Goal: Check status: Check status

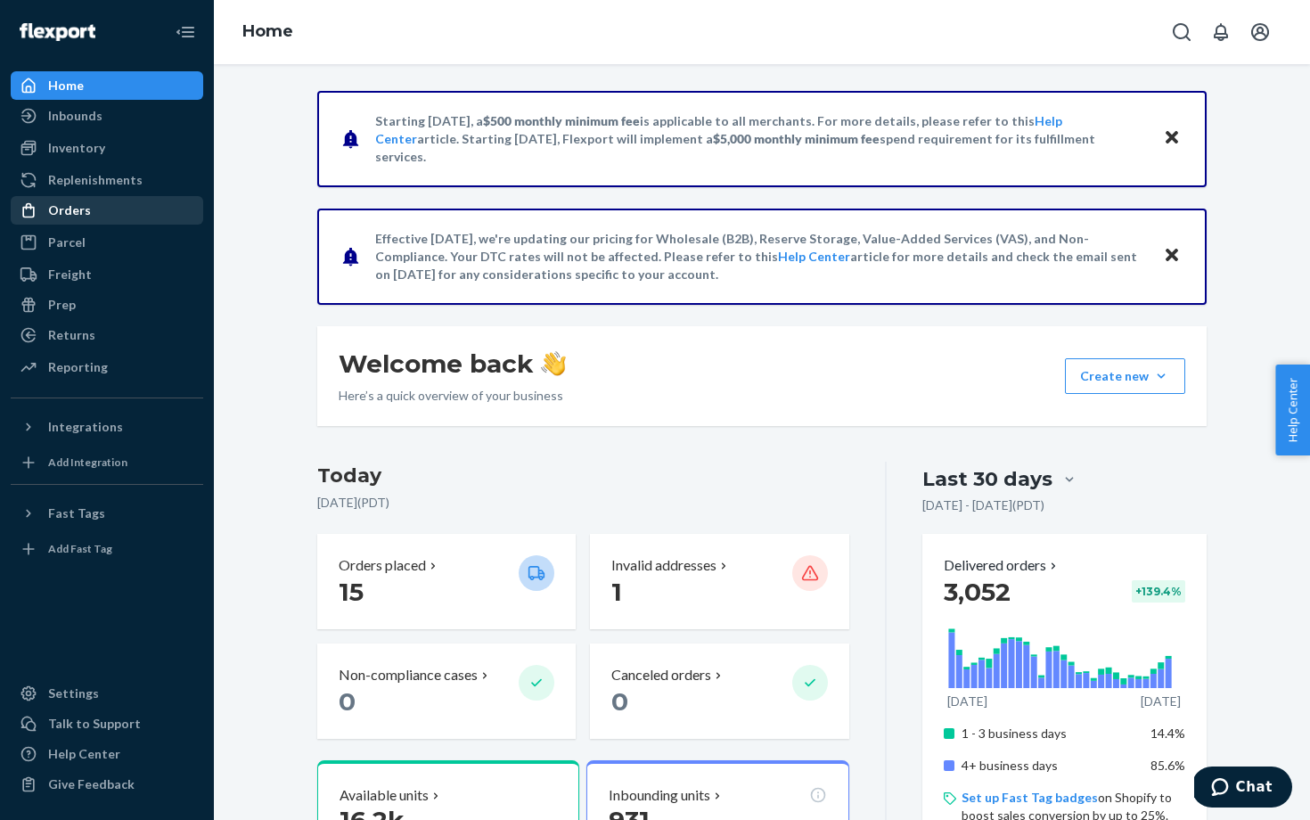
click at [111, 208] on div "Orders" at bounding box center [106, 210] width 189 height 25
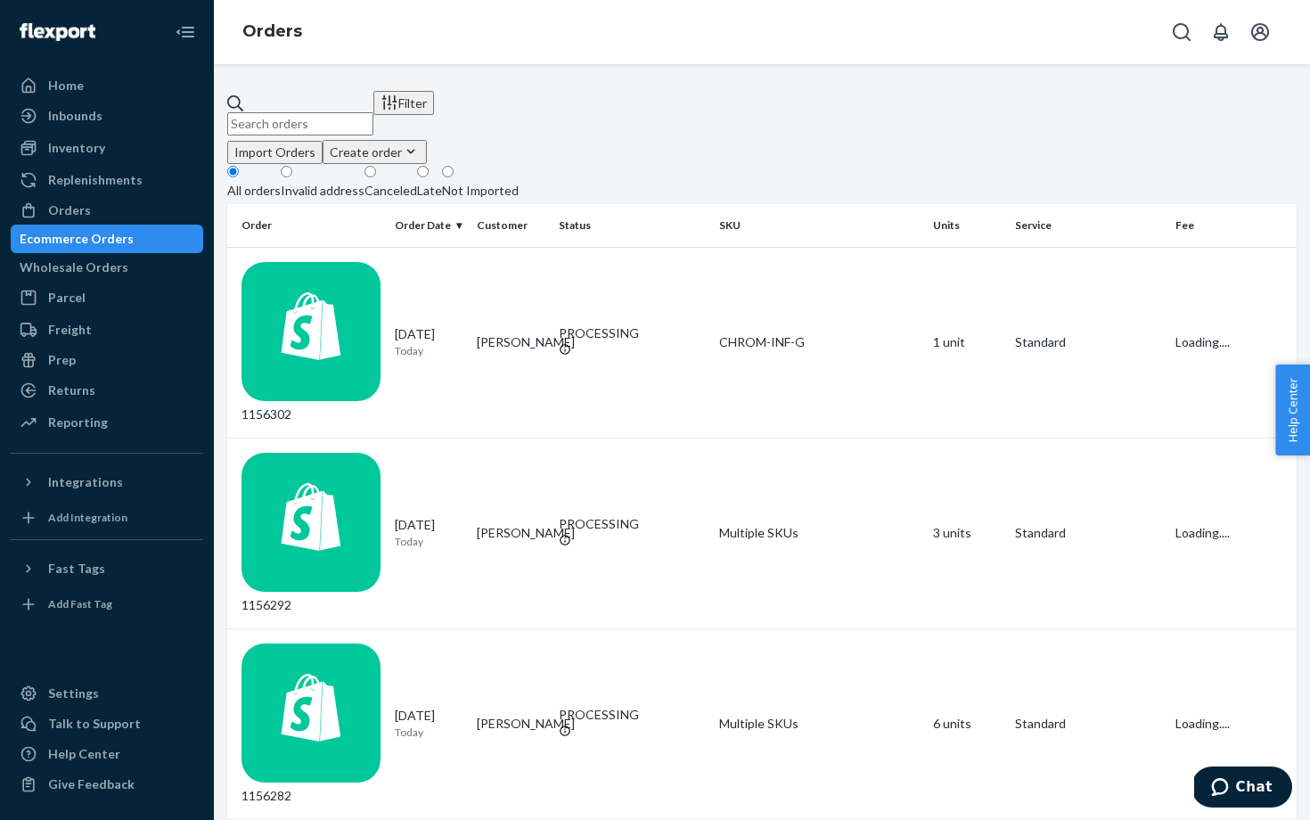
click at [373, 112] on input "text" at bounding box center [300, 123] width 146 height 23
paste input "1108452"
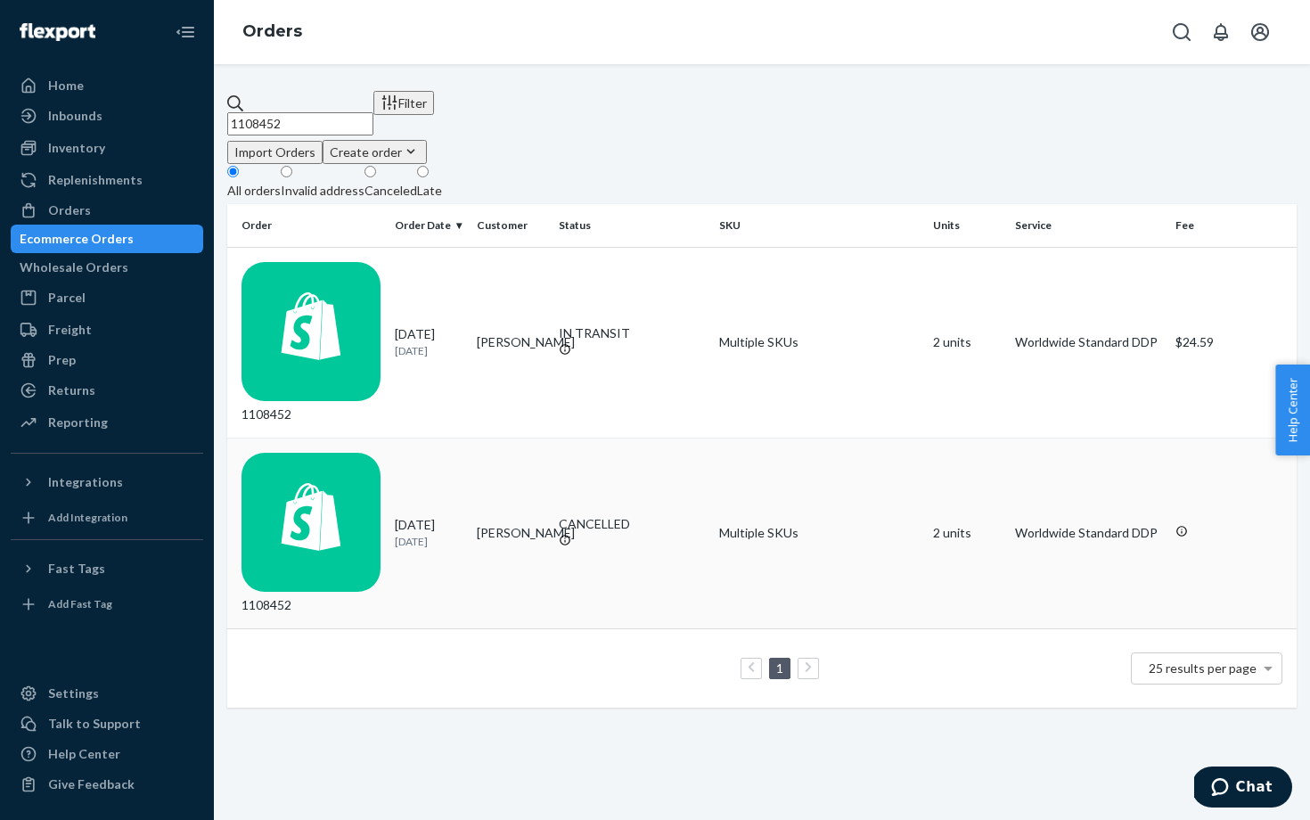
type input "1108452"
click at [379, 437] on td "1108452" at bounding box center [307, 532] width 160 height 191
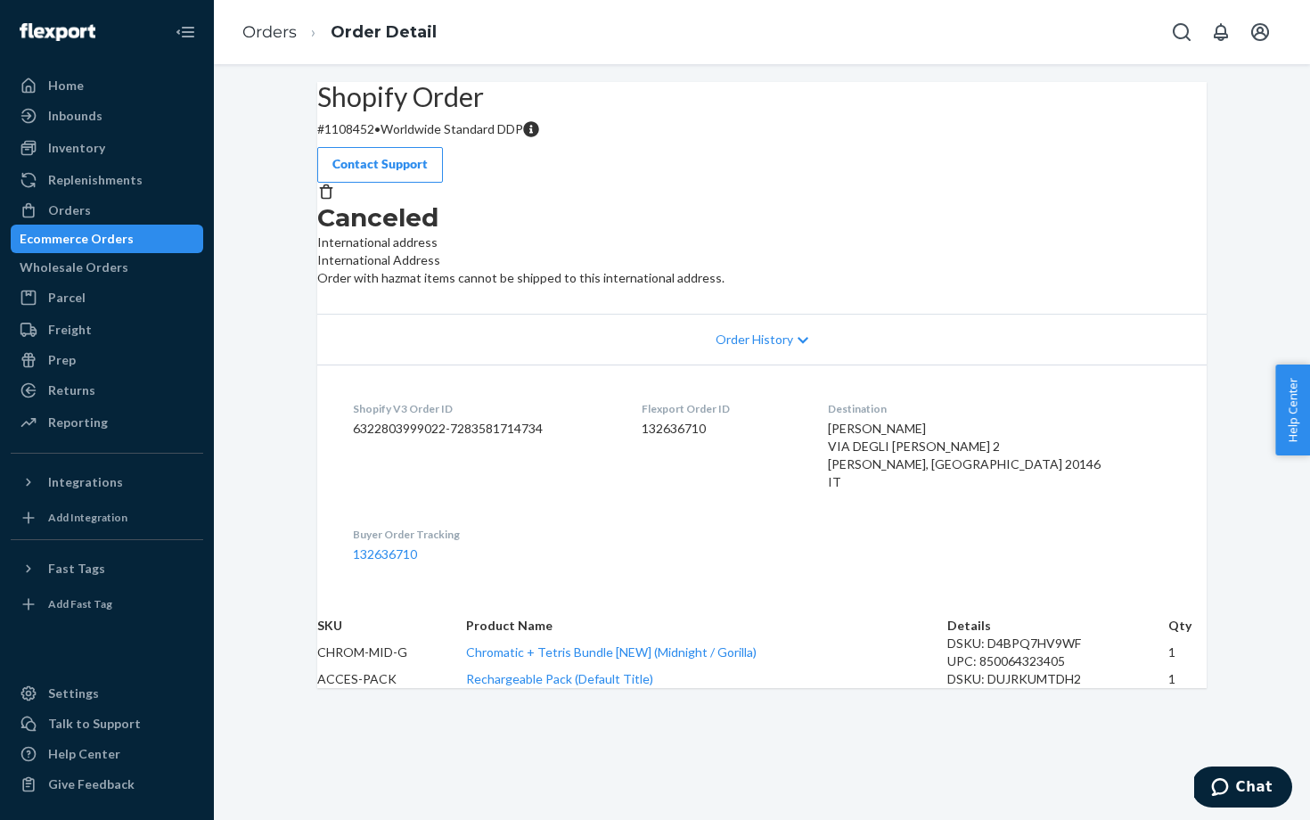
scroll to position [100, 0]
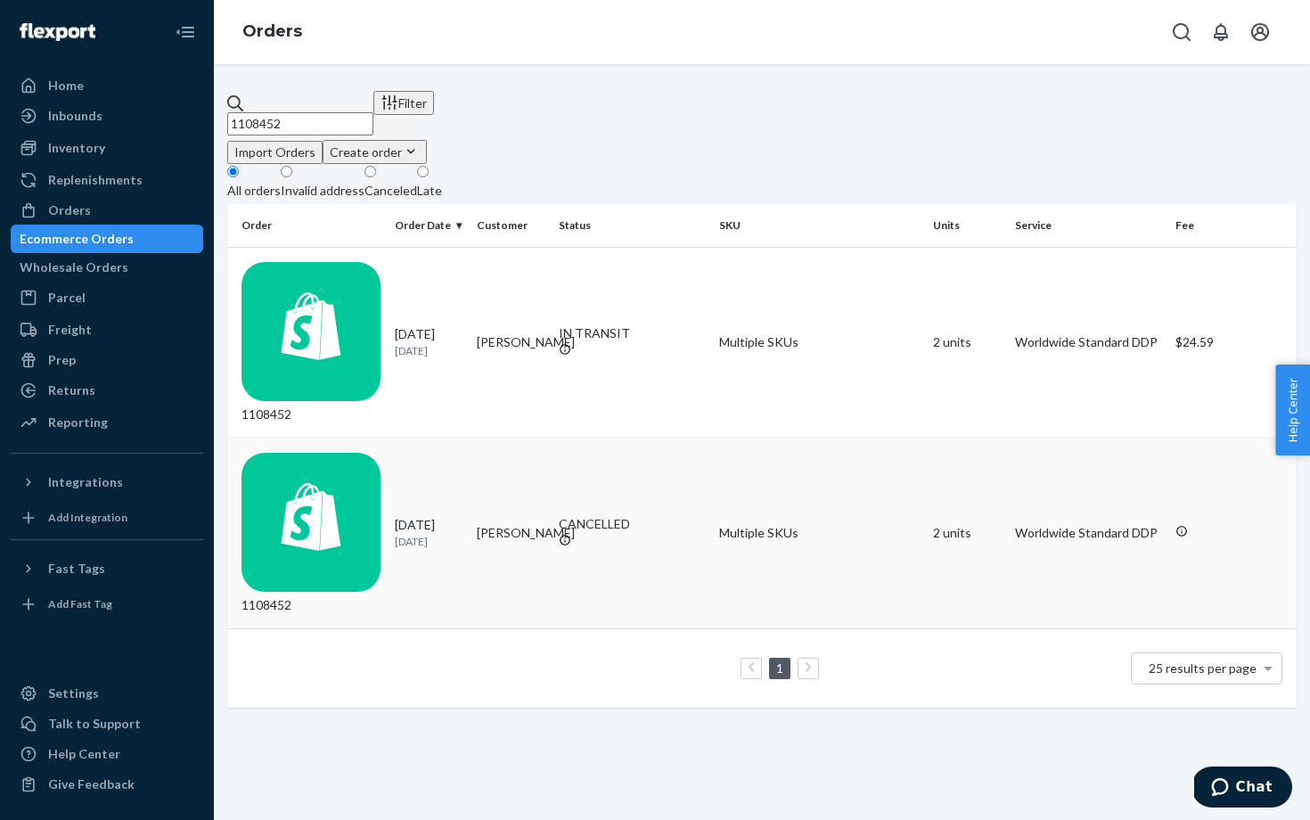
click at [359, 437] on td "1108452" at bounding box center [307, 532] width 160 height 191
click at [388, 285] on td "1108452" at bounding box center [307, 342] width 160 height 191
click at [372, 453] on div "1108452" at bounding box center [310, 533] width 139 height 161
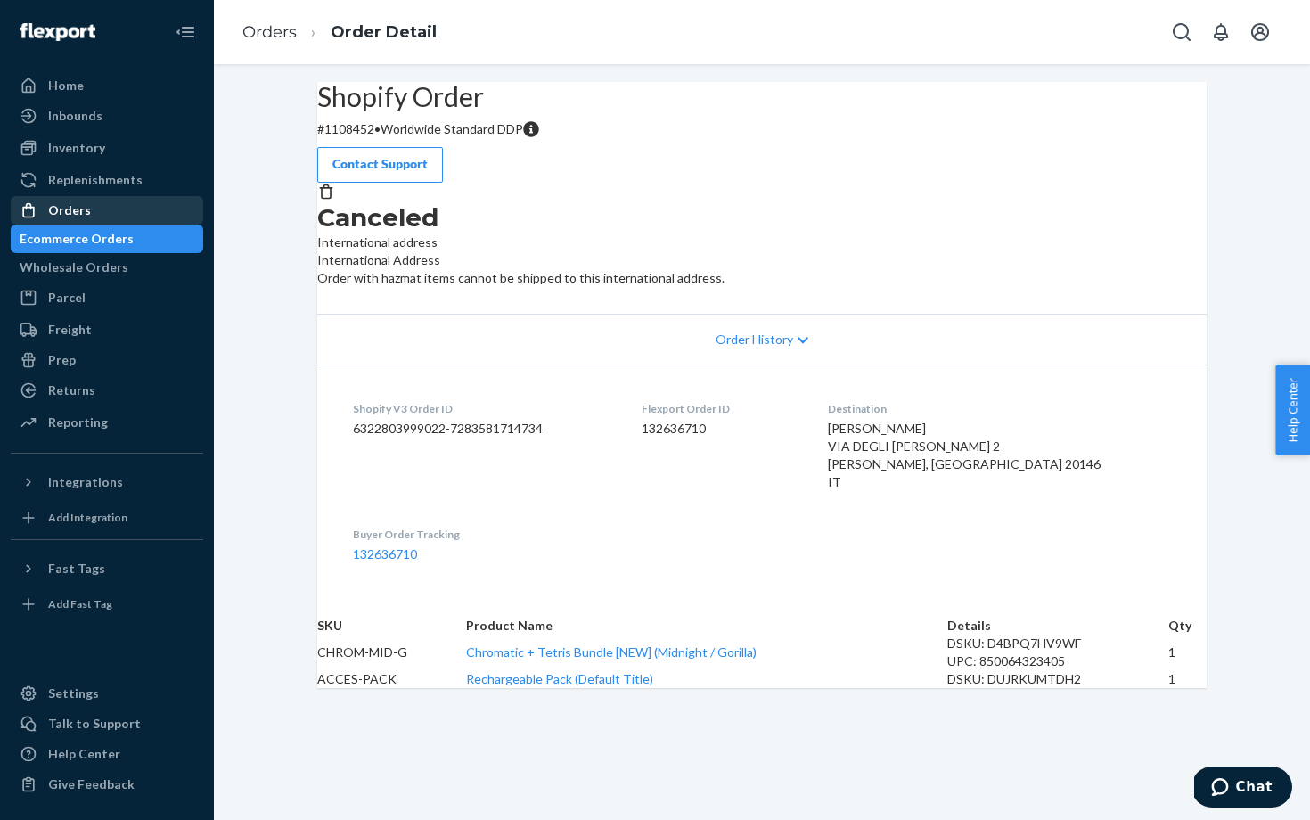
click at [95, 213] on div "Orders" at bounding box center [106, 210] width 189 height 25
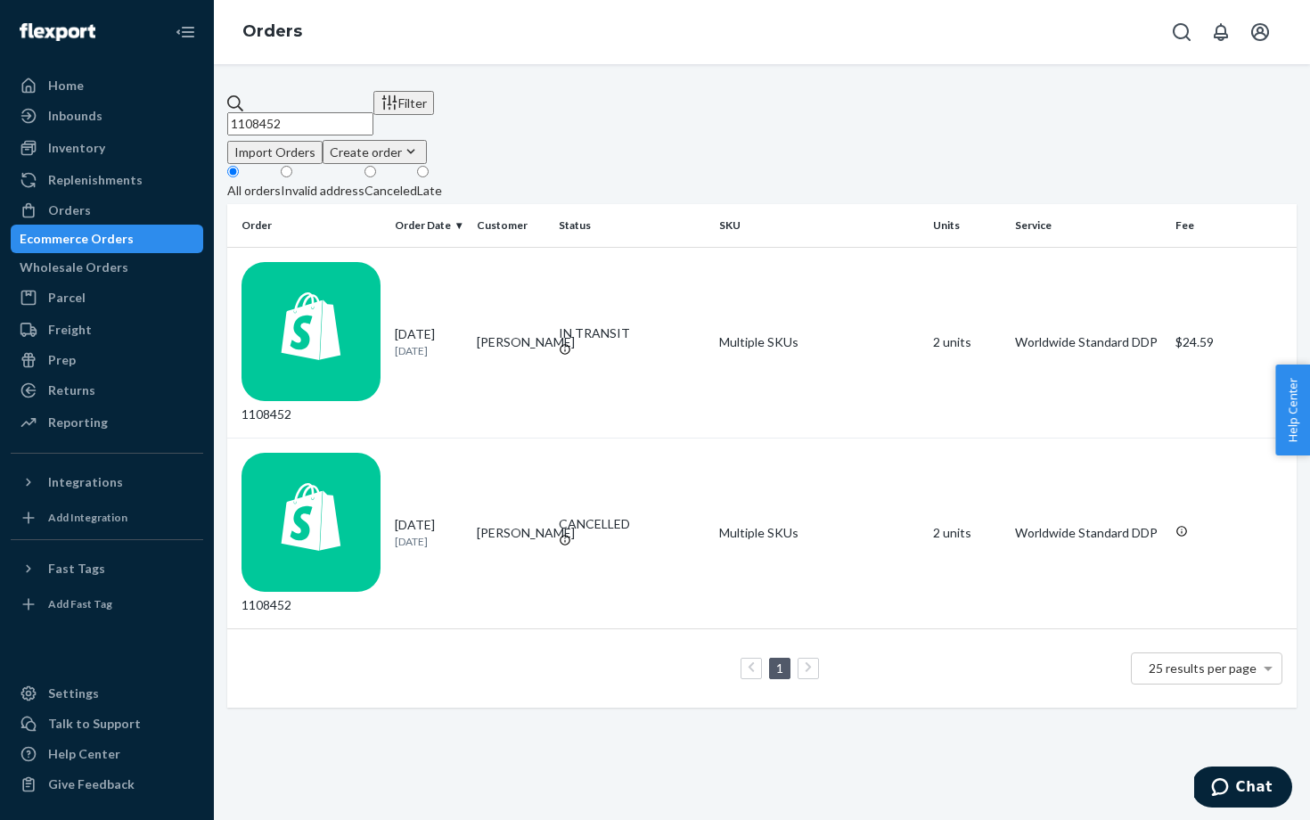
drag, startPoint x: 340, startPoint y: 111, endPoint x: 230, endPoint y: 109, distance: 110.5
click at [230, 109] on div "1108452 Filter Import Orders Create order Ecommerce order Removal order All ord…" at bounding box center [761, 399] width 1069 height 617
paste input "4701"
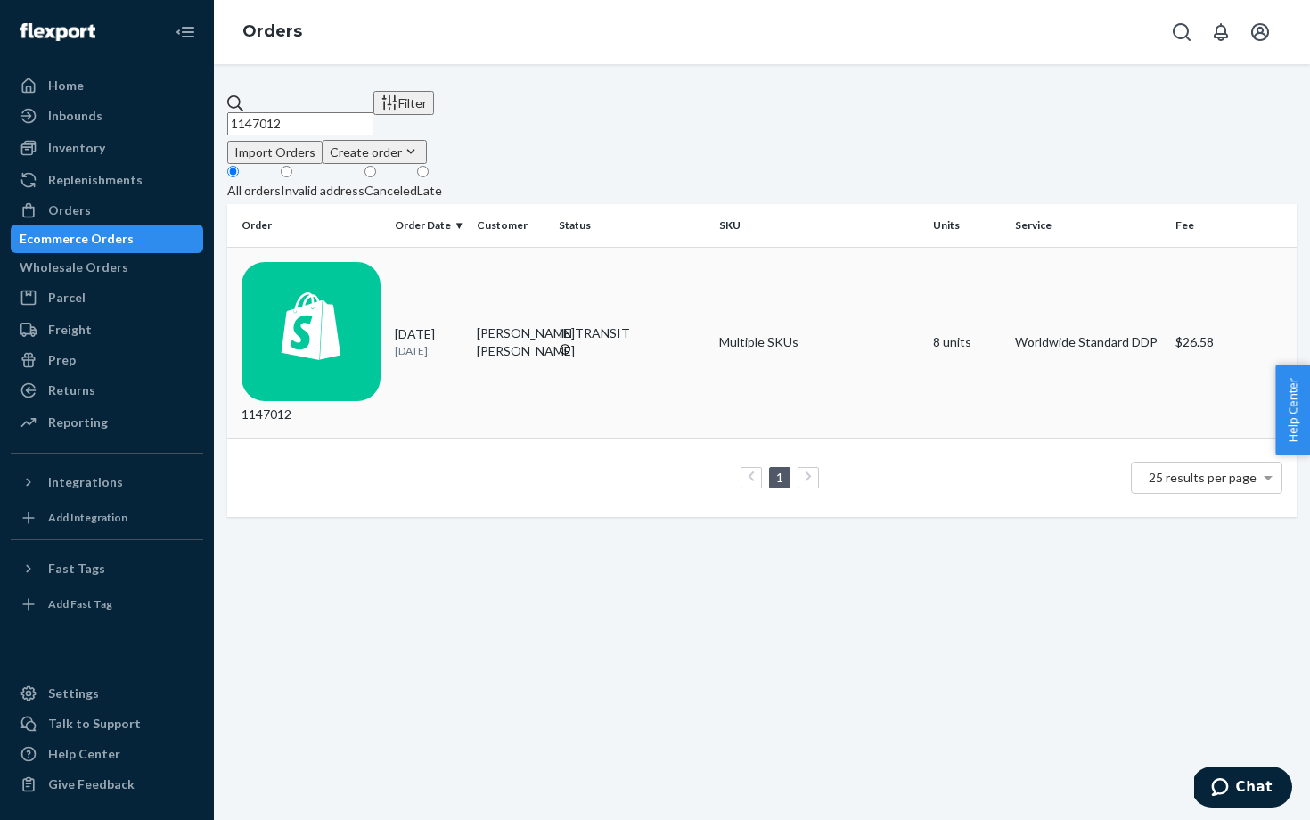
type input "1147012"
click at [345, 282] on div "1147012" at bounding box center [310, 342] width 139 height 161
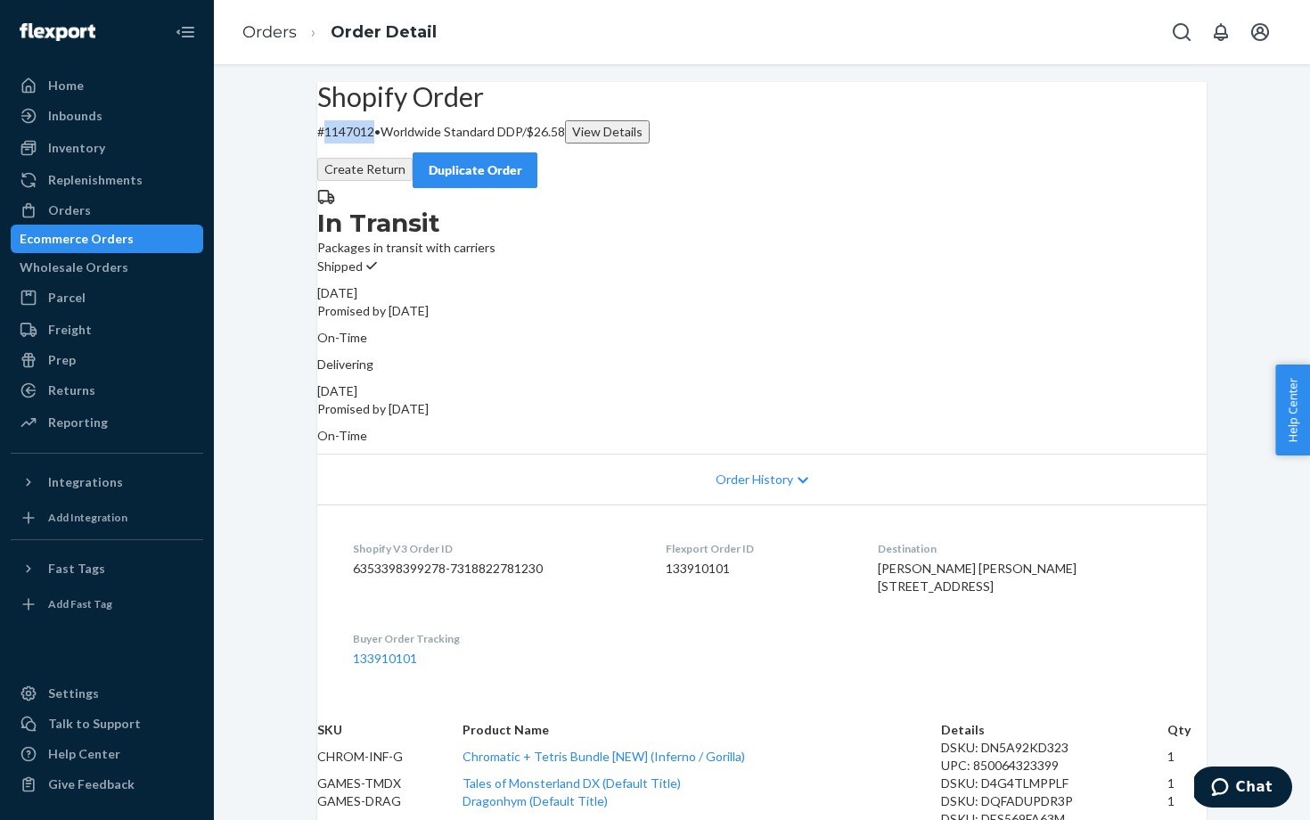
drag, startPoint x: 410, startPoint y: 175, endPoint x: 359, endPoint y: 180, distance: 51.1
click at [359, 143] on p "# 1147012 • Worldwide Standard DDP / $26.58 View Details" at bounding box center [761, 131] width 889 height 23
copy p "1147012"
click at [557, 257] on div "In Transit Packages in transit with carriers" at bounding box center [761, 222] width 889 height 69
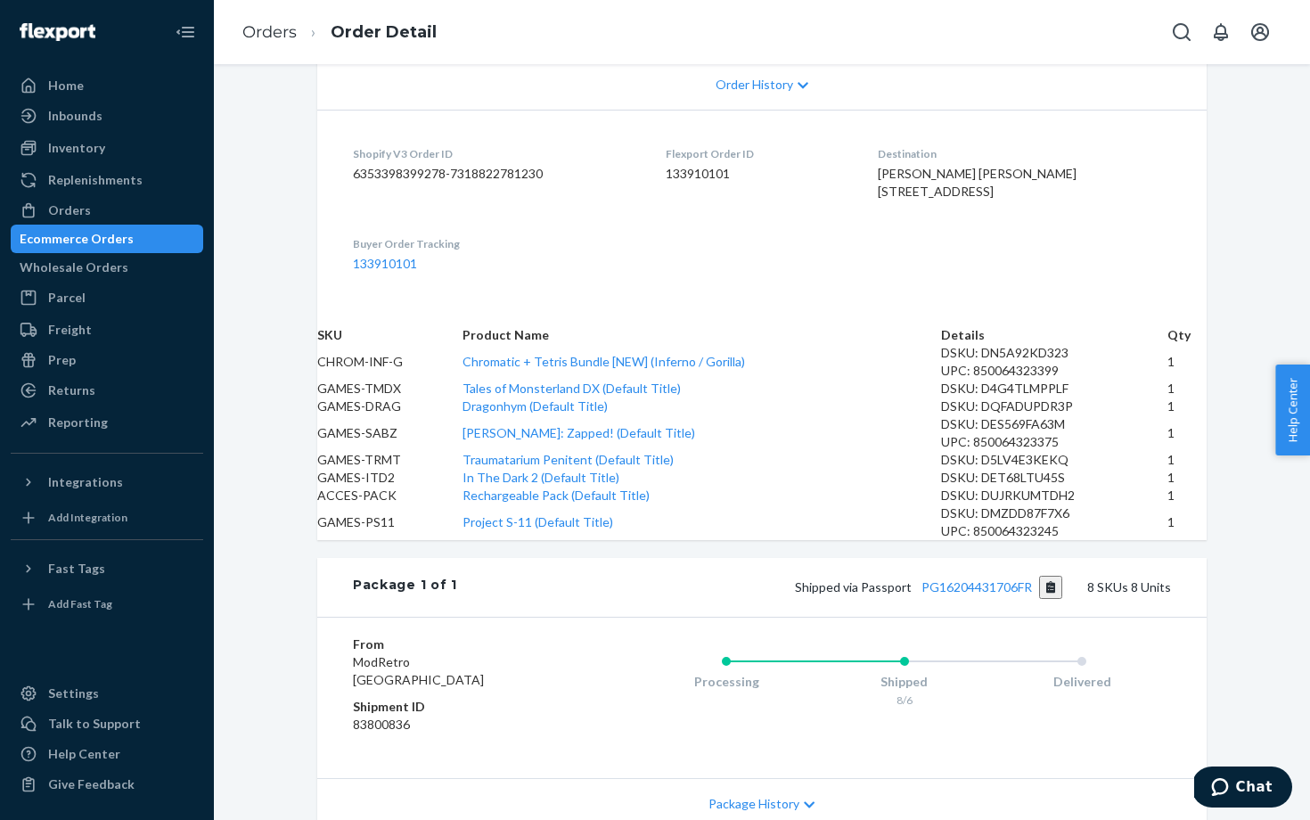
scroll to position [399, 0]
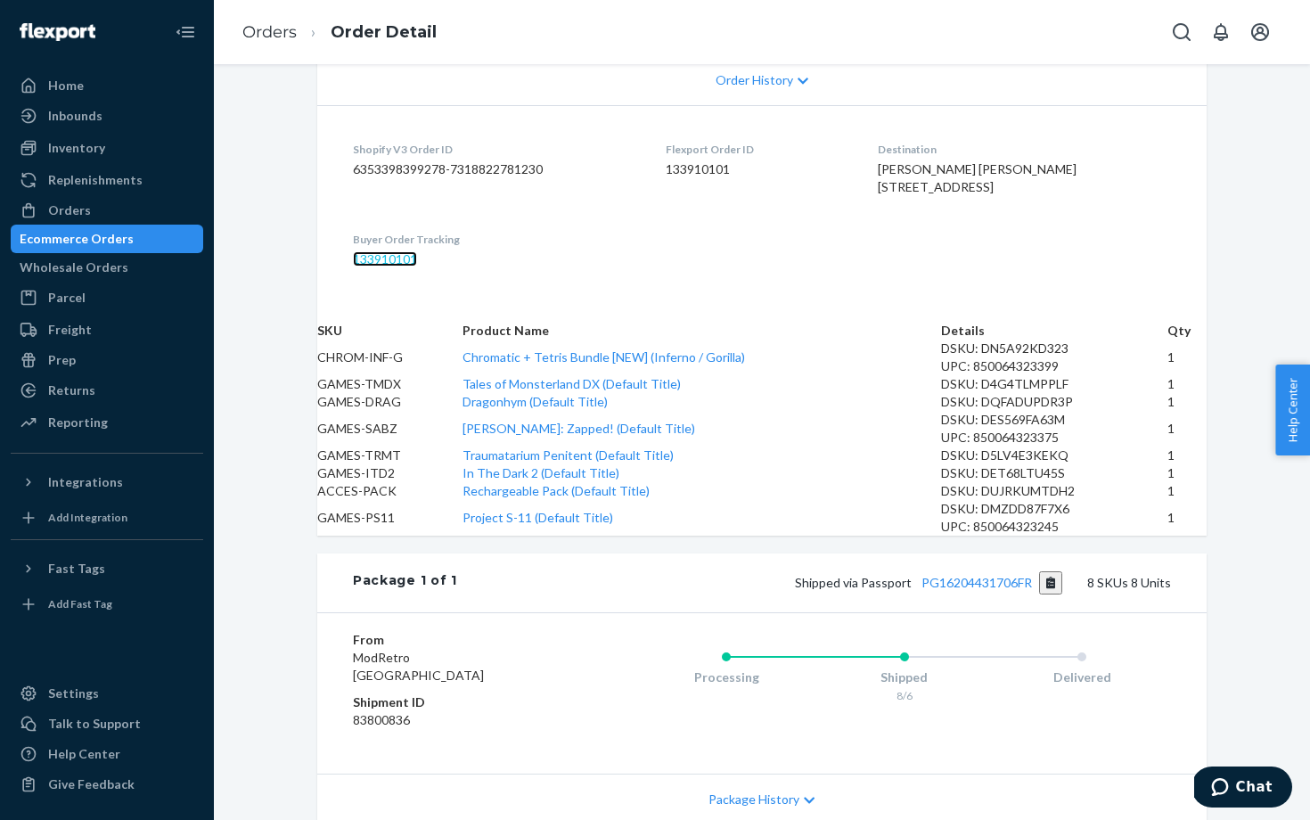
click at [381, 266] on link "133910101" at bounding box center [385, 258] width 64 height 15
click at [78, 395] on div "Returns" at bounding box center [71, 390] width 47 height 18
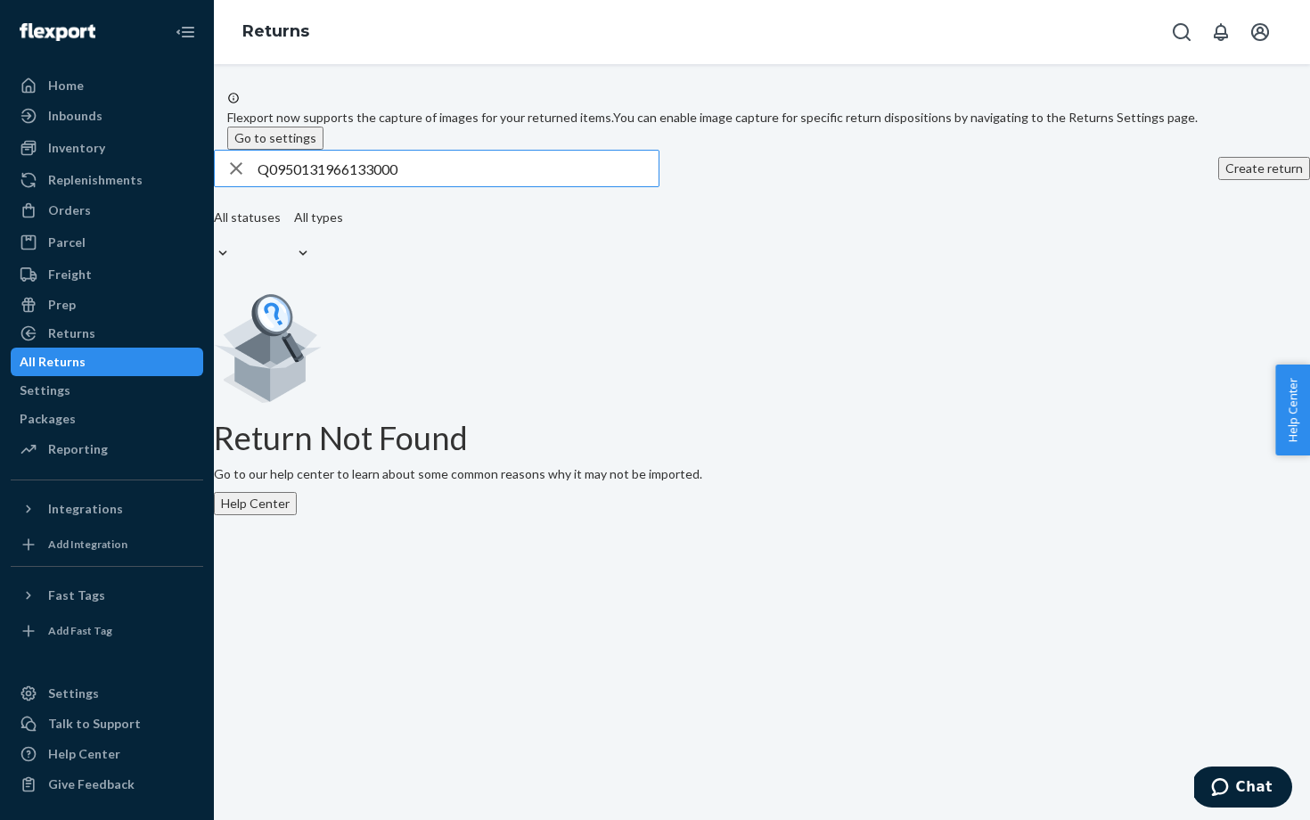
drag, startPoint x: 455, startPoint y: 208, endPoint x: 235, endPoint y: 192, distance: 220.6
click at [235, 192] on div "Q0950131966133000 Create return All statuses All types Return Not Found Go to o…" at bounding box center [762, 332] width 1096 height 365
paste input "PG16204431706FR"
drag, startPoint x: 429, startPoint y: 210, endPoint x: 280, endPoint y: 177, distance: 153.3
click at [280, 177] on div "Flexport now supports the capture of images for your returned items. You can en…" at bounding box center [762, 303] width 1096 height 424
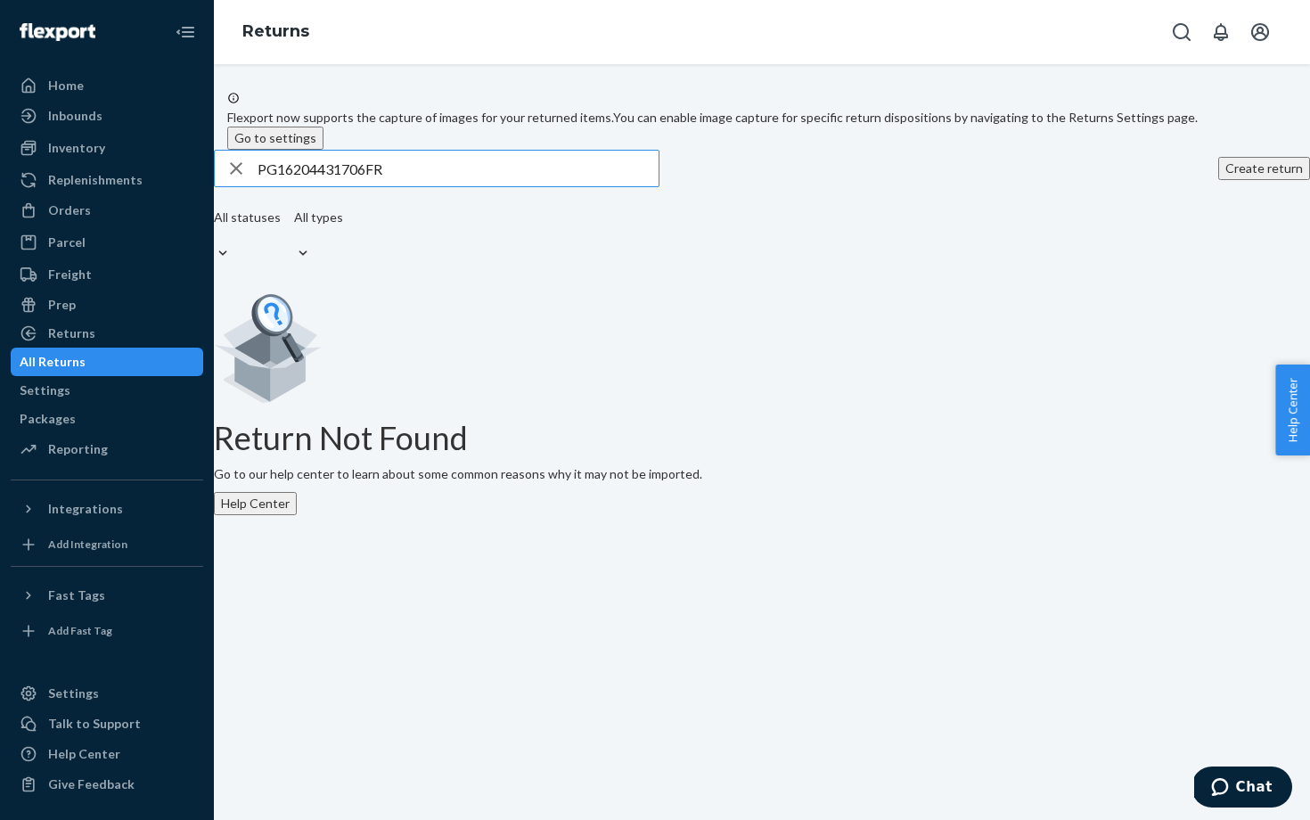
paste input "1Z897A2R0394754572"
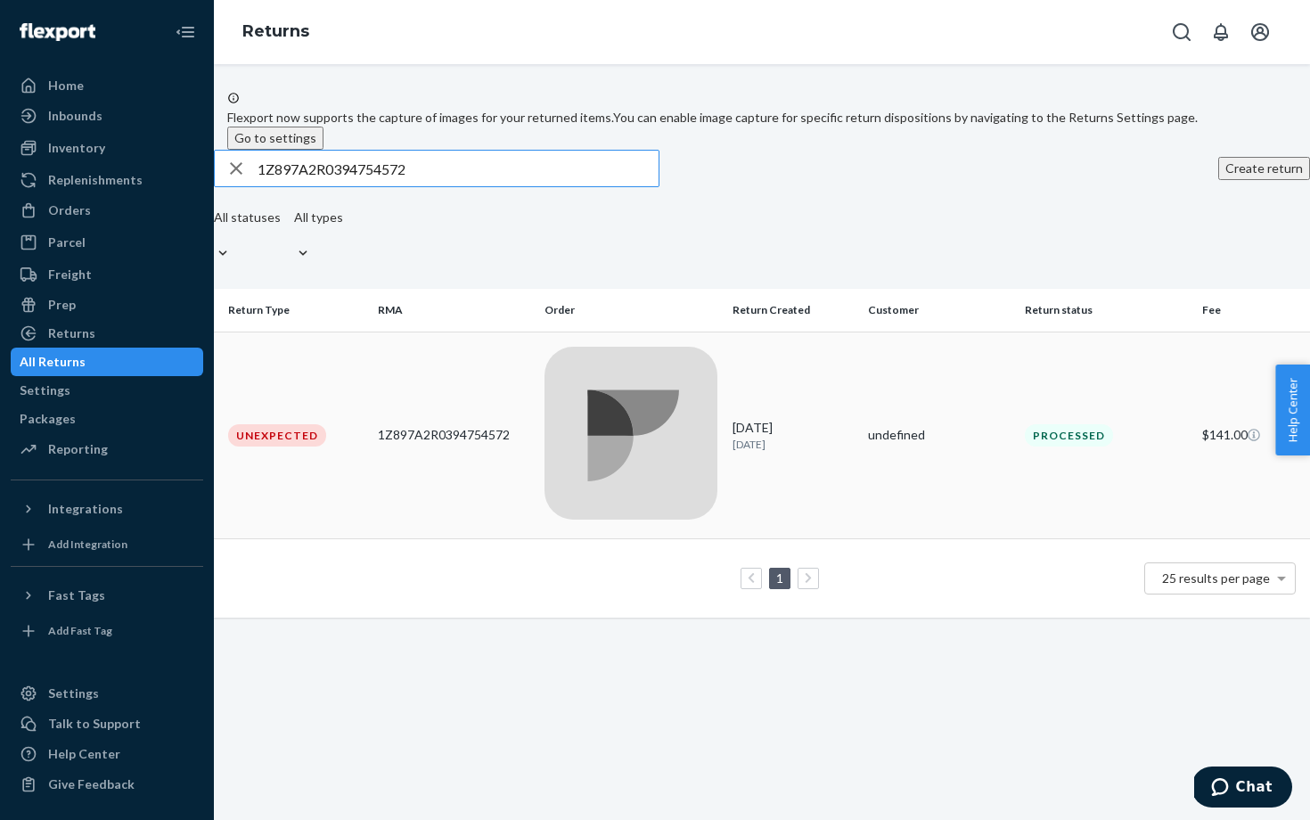
type input "1Z897A2R0394754572"
click at [371, 373] on td "Unexpected" at bounding box center [292, 435] width 157 height 208
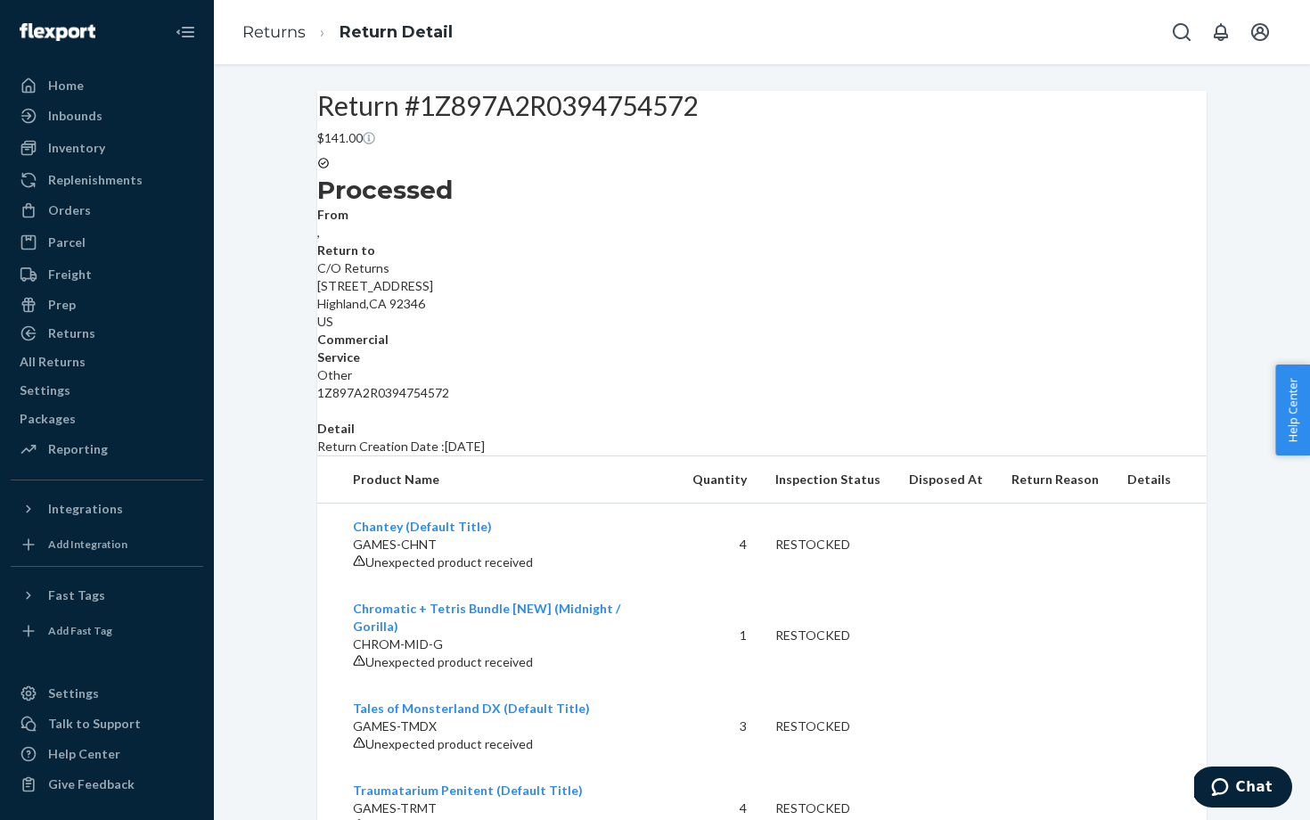
click at [99, 341] on div "Returns" at bounding box center [106, 333] width 189 height 25
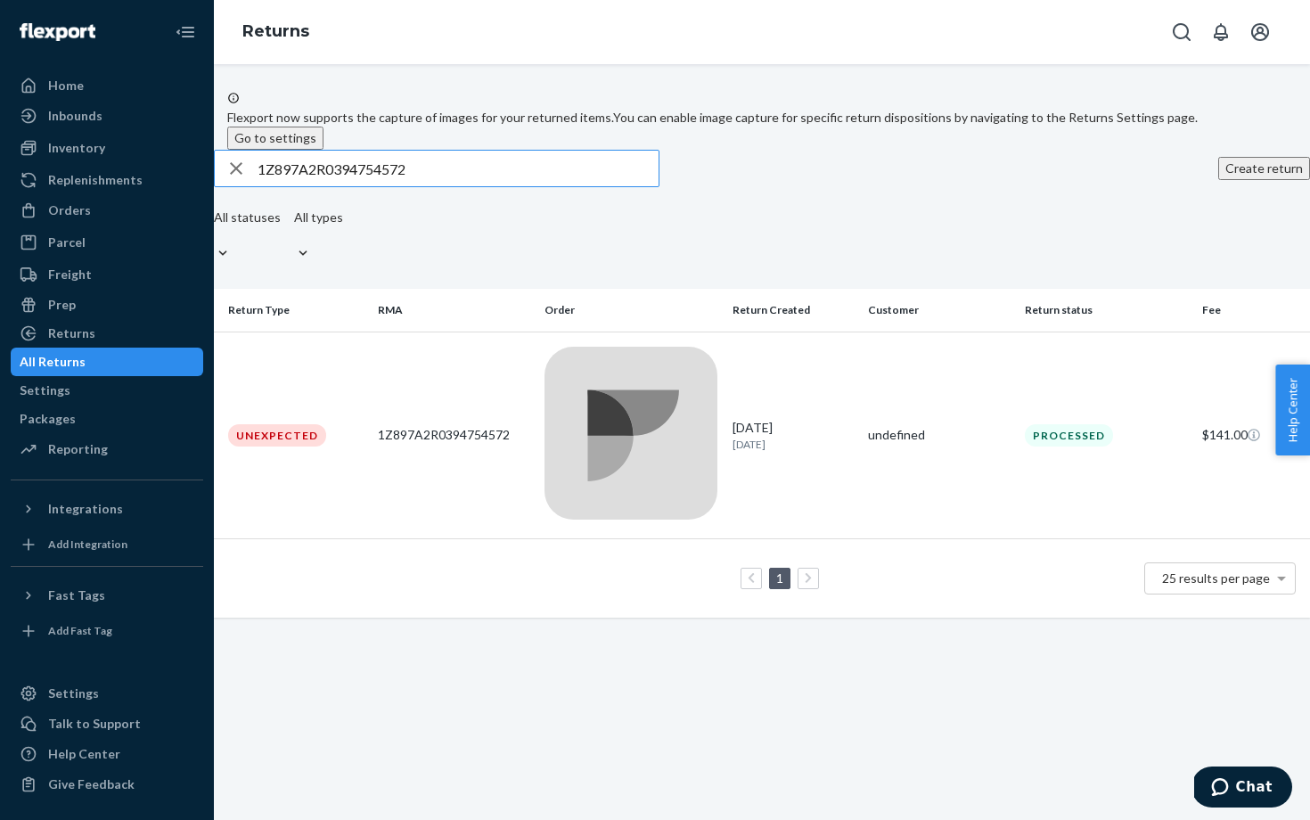
drag, startPoint x: 461, startPoint y: 201, endPoint x: 225, endPoint y: 217, distance: 235.8
click at [225, 217] on div "1Z897A2R0394754572 Create return All statuses All types Return Type RMA Order R…" at bounding box center [762, 384] width 1096 height 468
drag, startPoint x: 455, startPoint y: 205, endPoint x: 283, endPoint y: 209, distance: 172.0
click at [283, 186] on div "1Z897A2R0394754572" at bounding box center [437, 169] width 444 height 36
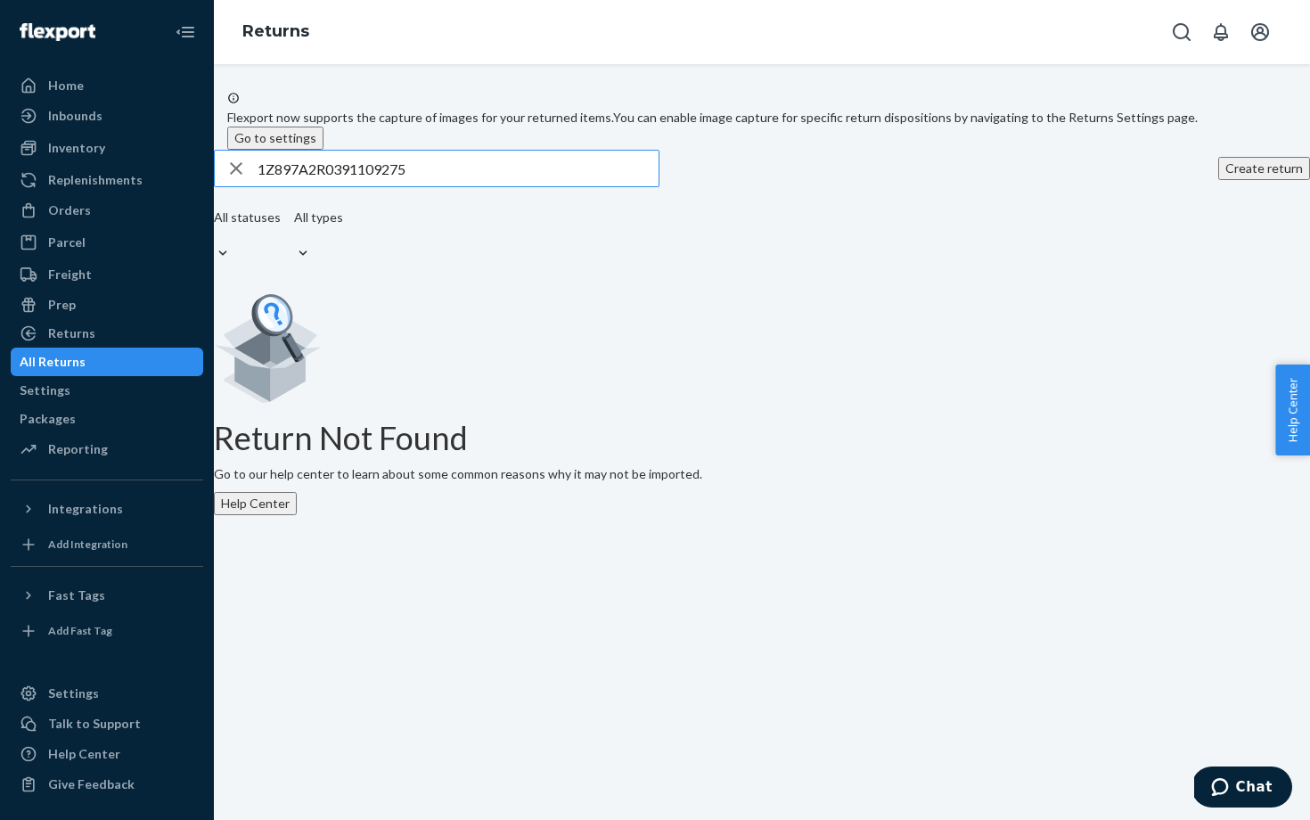
drag, startPoint x: 465, startPoint y: 214, endPoint x: 264, endPoint y: 202, distance: 201.7
click at [264, 186] on div "1Z897A2R0391109275" at bounding box center [437, 169] width 444 height 36
paste input "4754572"
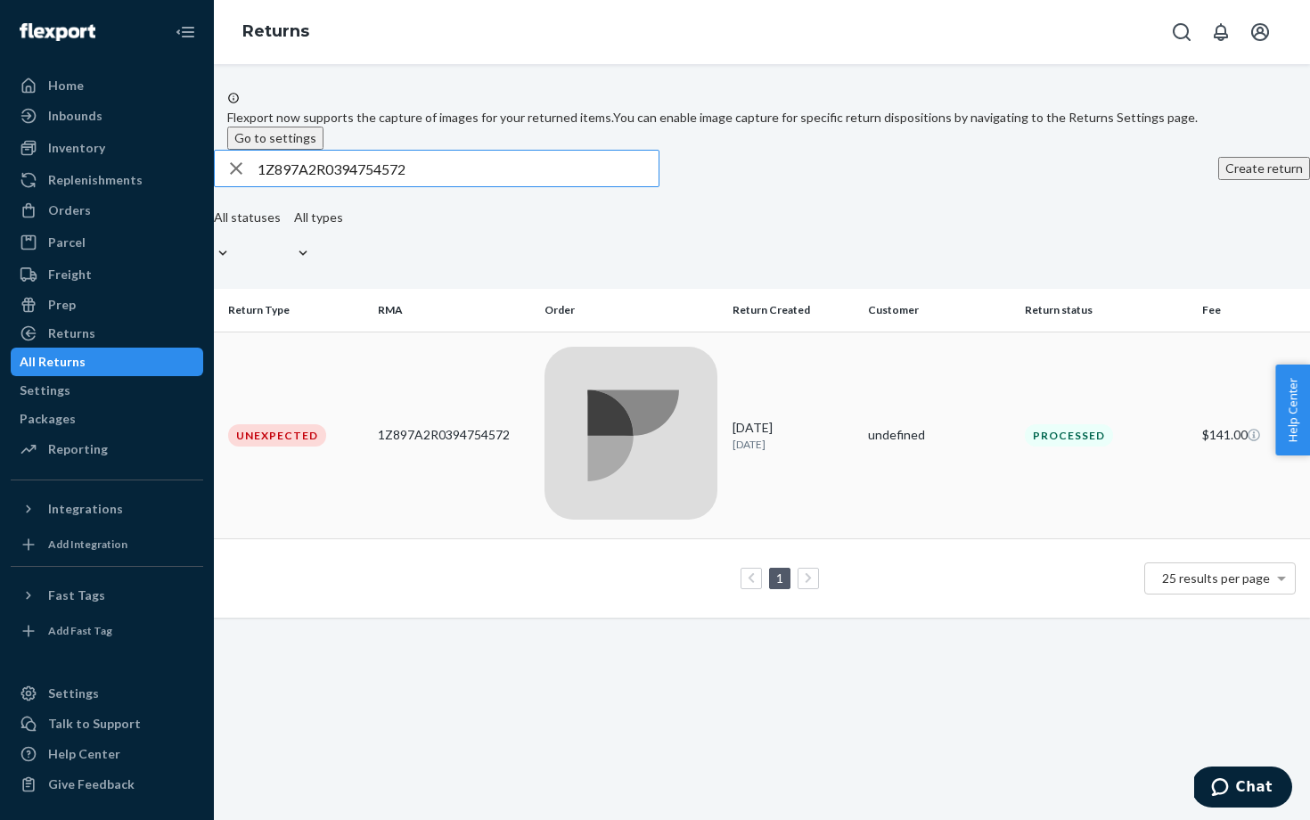
type input "1Z897A2R0394754572"
click at [369, 380] on td "Unexpected" at bounding box center [292, 435] width 157 height 208
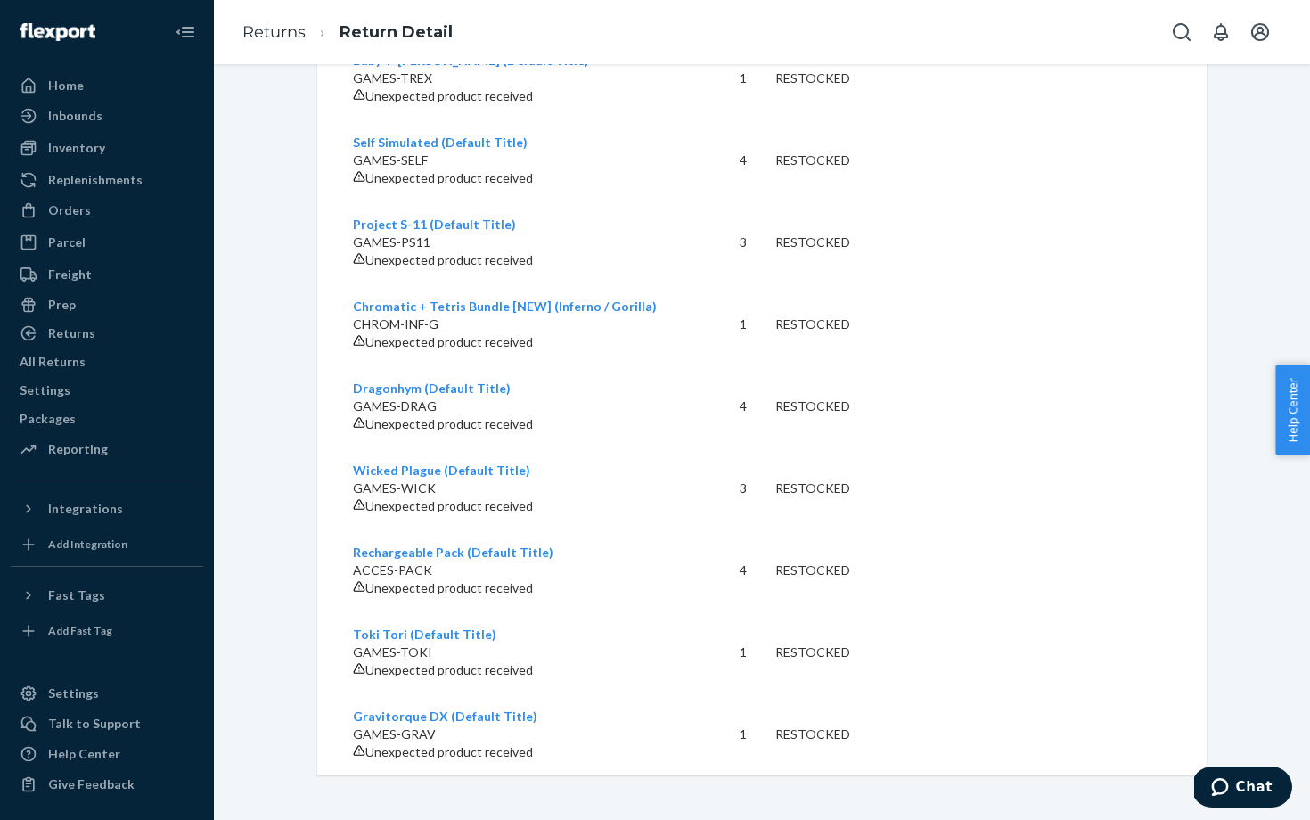
scroll to position [1767, 0]
drag, startPoint x: 857, startPoint y: 355, endPoint x: 783, endPoint y: 351, distance: 74.1
click at [783, 397] on div "RESTOCKED" at bounding box center [827, 406] width 105 height 18
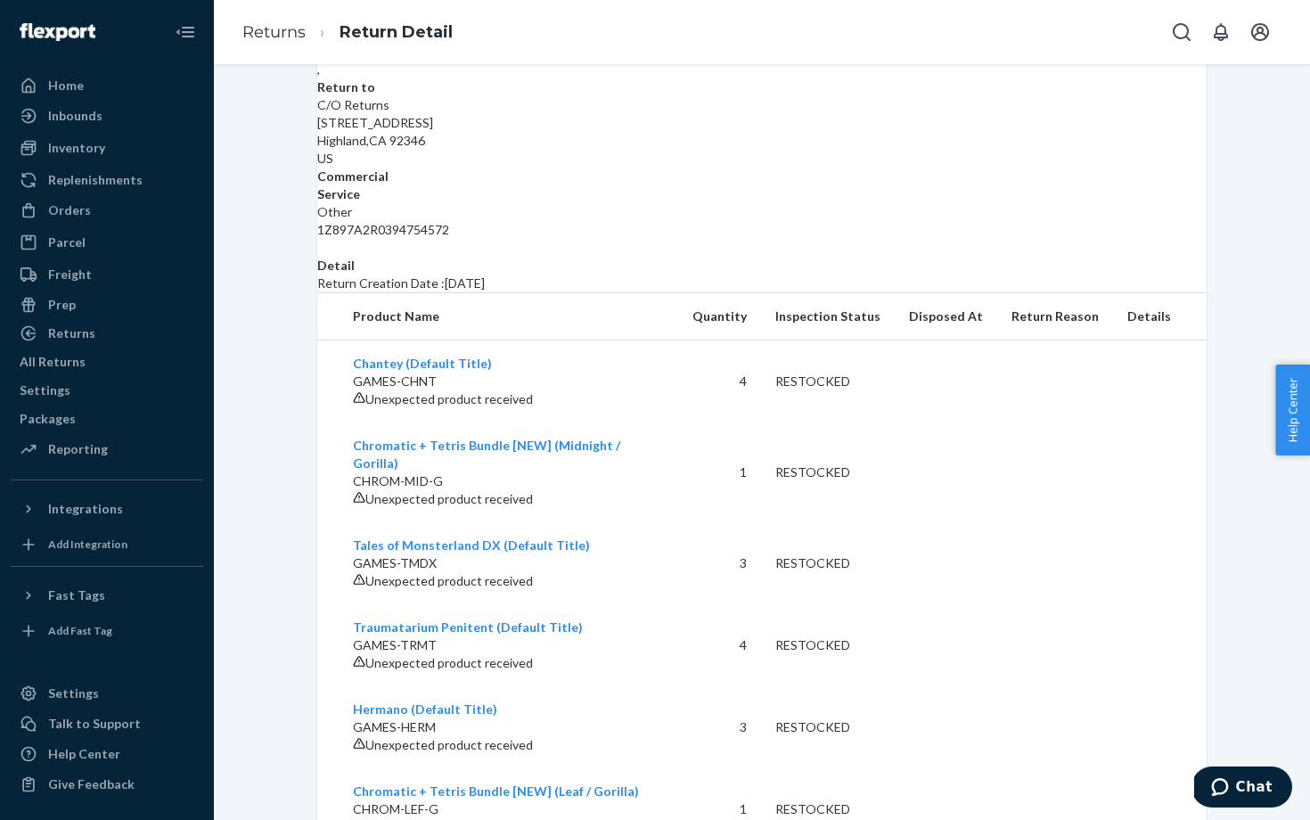
scroll to position [0, 0]
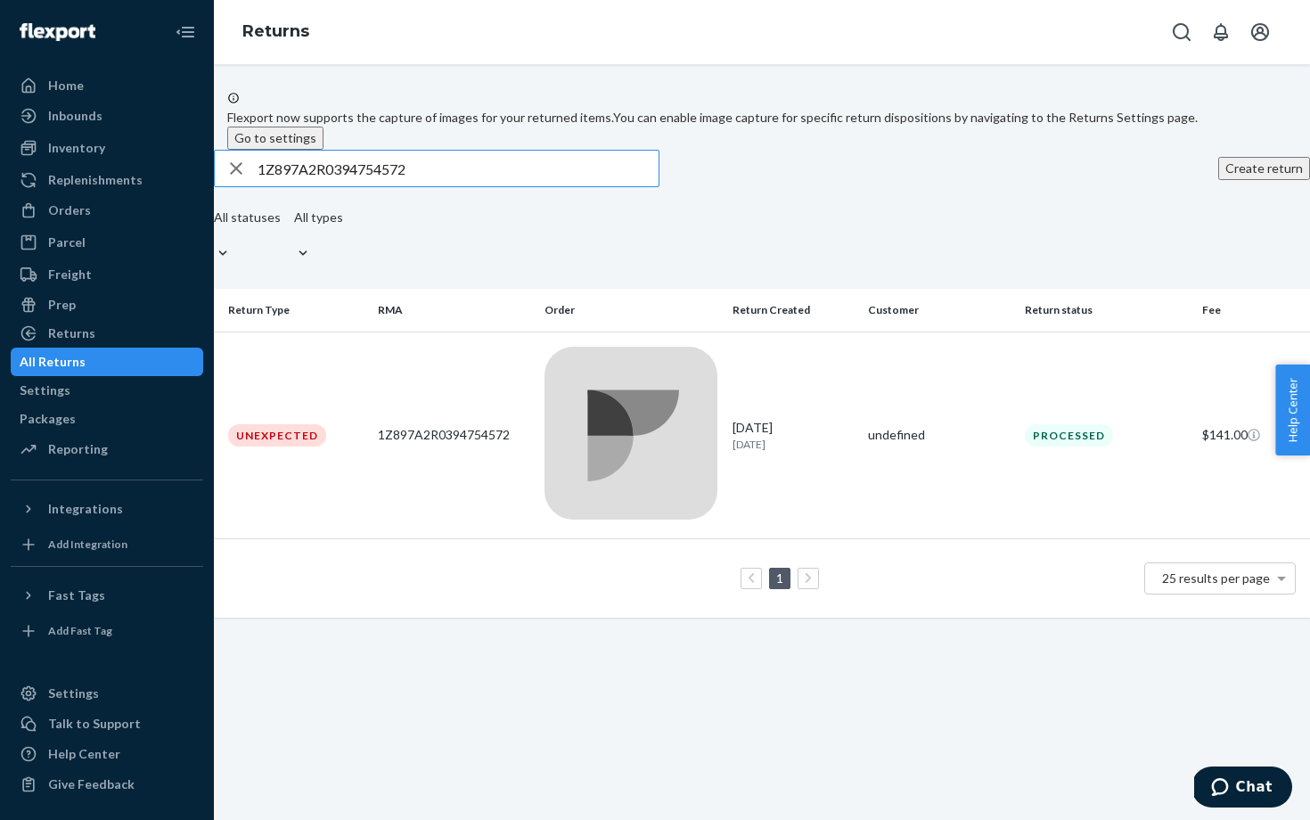
drag, startPoint x: 452, startPoint y: 206, endPoint x: 235, endPoint y: 206, distance: 216.5
click at [235, 206] on div "1Z897A2R0394754572 Create return All statuses All types Return Type RMA Order R…" at bounding box center [762, 384] width 1096 height 468
paste input "H1035000004094601018"
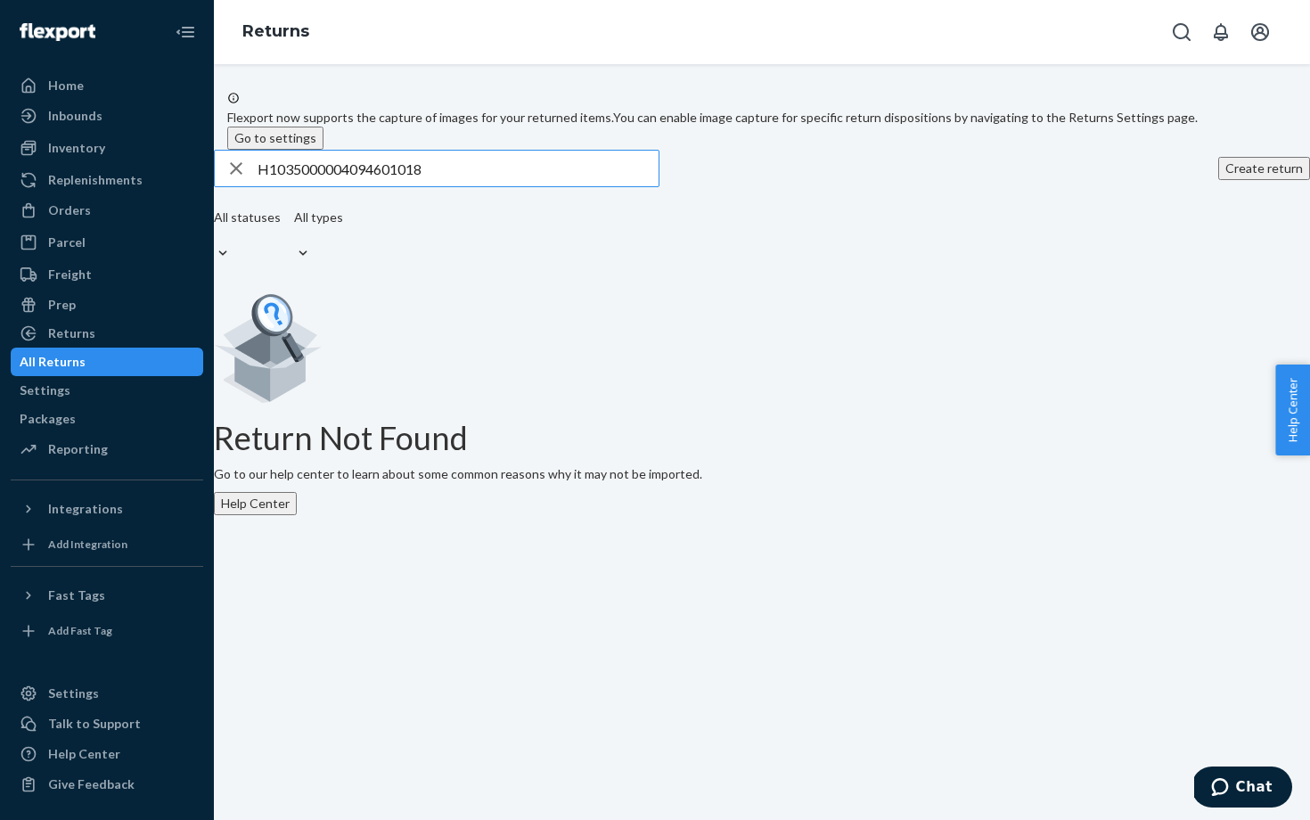
type input "H1035000004094601018"
click at [97, 207] on div "Orders" at bounding box center [106, 210] width 189 height 25
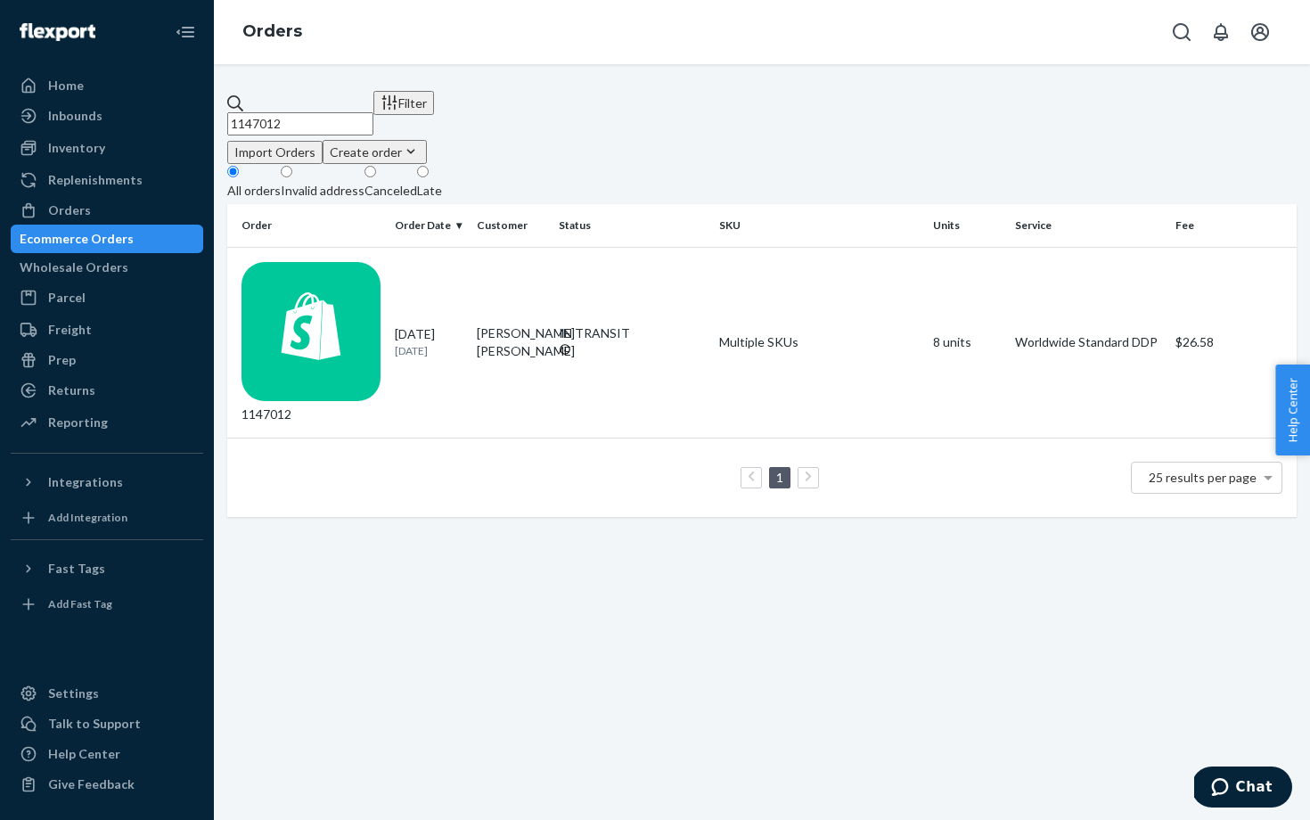
drag, startPoint x: 336, startPoint y: 120, endPoint x: 253, endPoint y: 108, distance: 83.8
click at [253, 108] on div "1147012" at bounding box center [300, 114] width 146 height 41
paste input "675"
type input "1146752"
click at [372, 279] on div "1146752" at bounding box center [310, 342] width 139 height 161
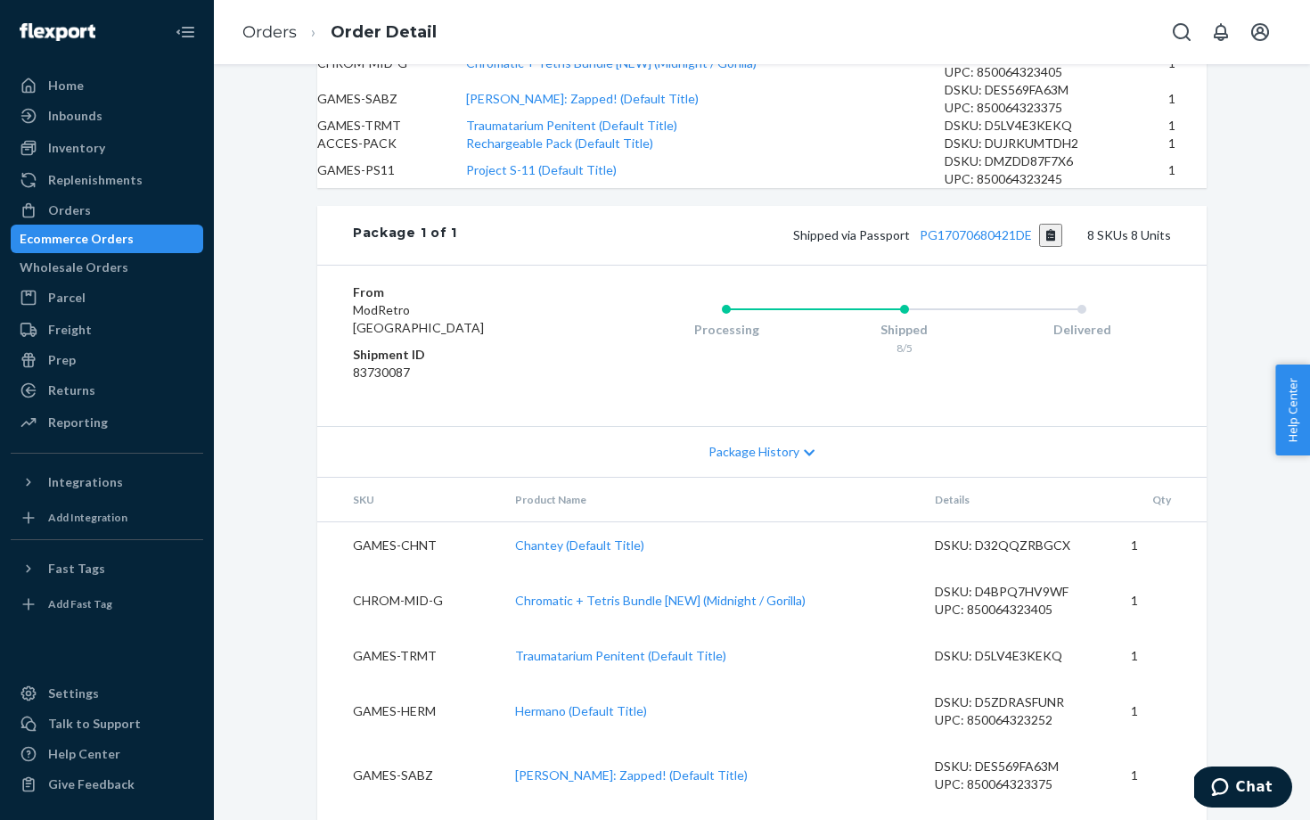
scroll to position [784, 0]
click at [968, 241] on link "PG17070680421DE" at bounding box center [975, 232] width 112 height 15
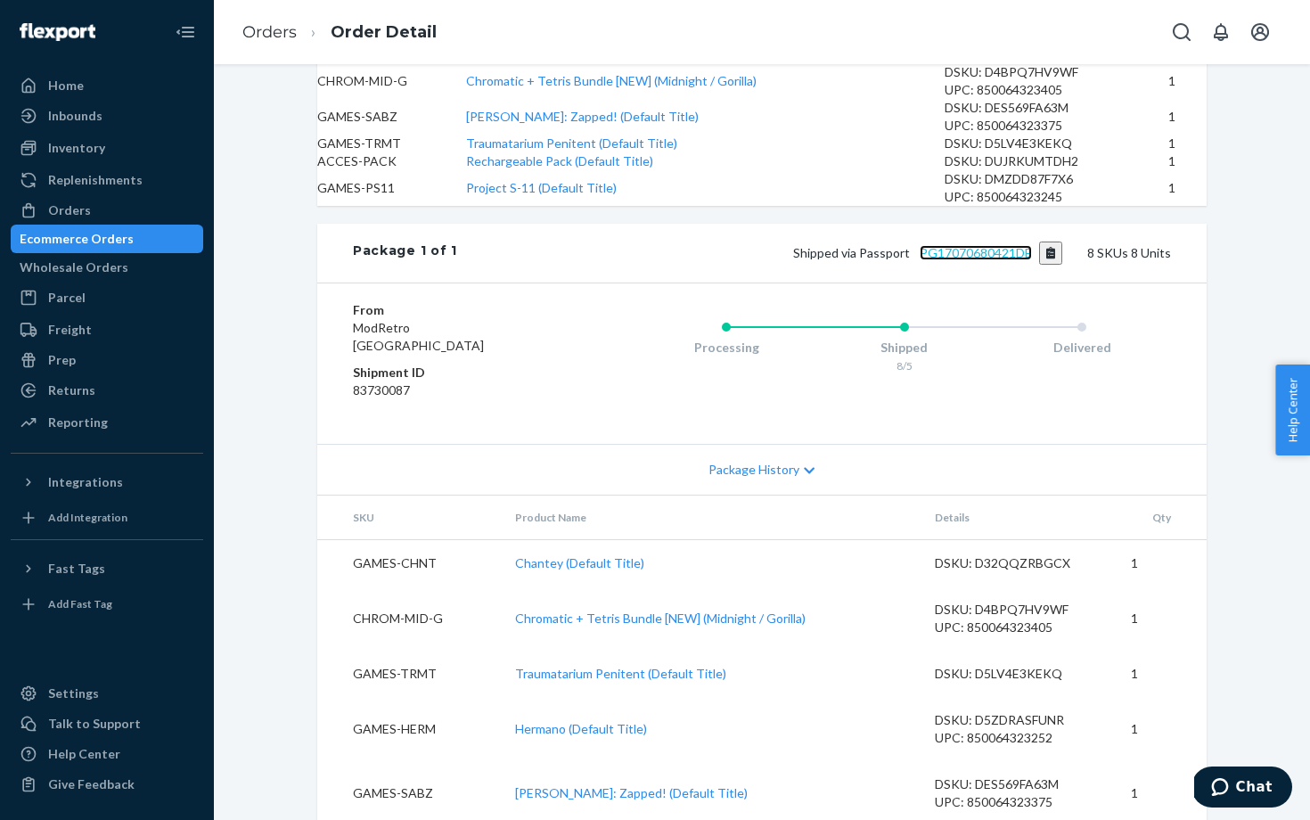
scroll to position [837, 0]
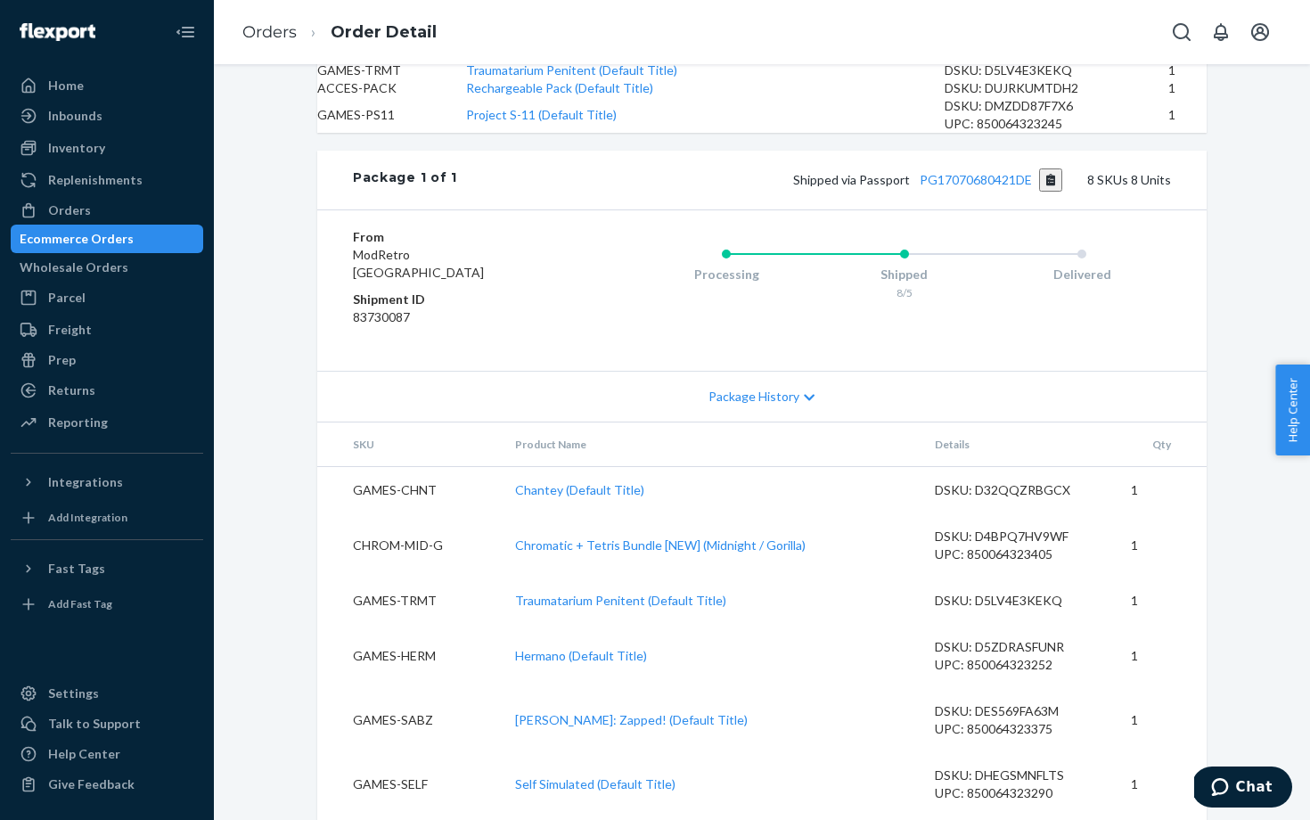
click at [281, 257] on div "Shopify Order # 1146752 • Worldwide Standard DDP / $22.27 View Details Create R…" at bounding box center [762, 85] width 1096 height 1682
click at [121, 208] on div "Orders" at bounding box center [106, 210] width 189 height 25
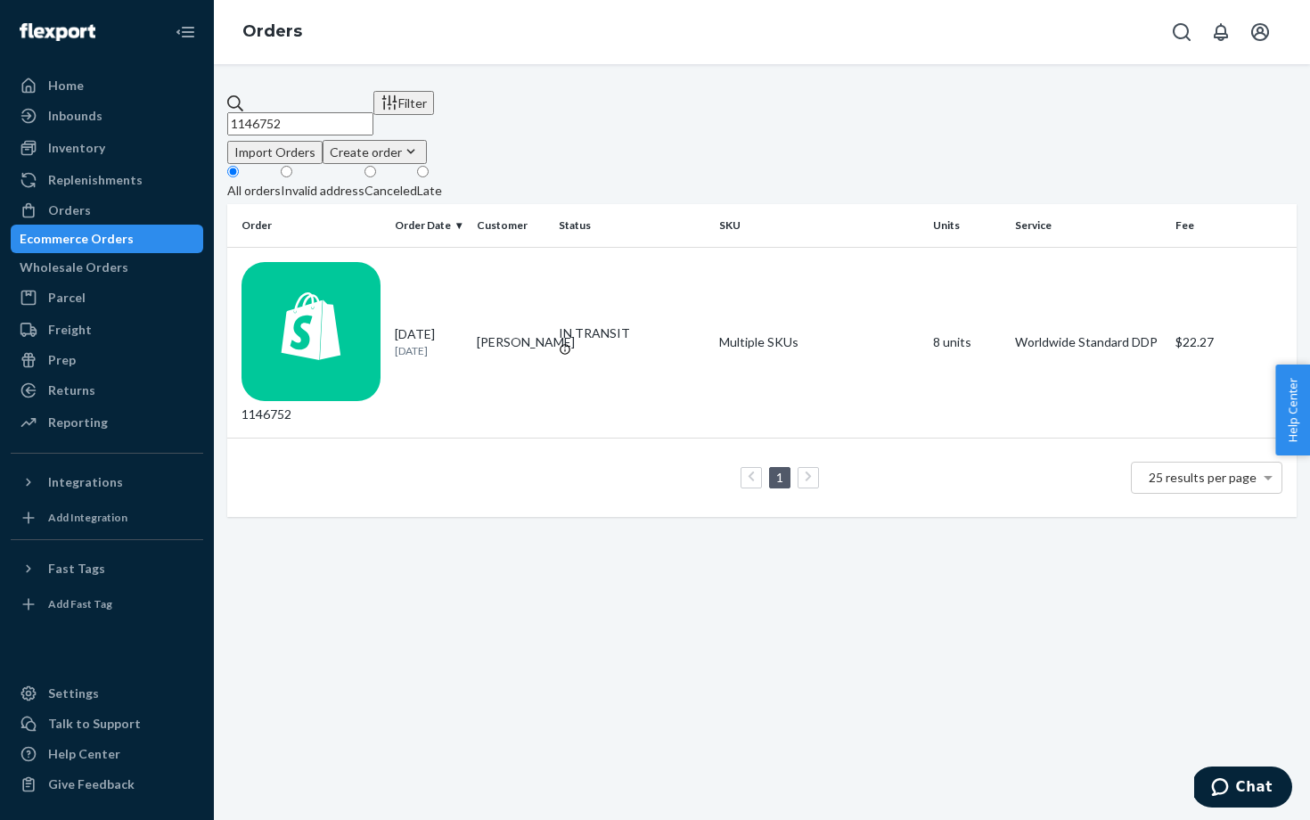
drag, startPoint x: 400, startPoint y: 112, endPoint x: 240, endPoint y: 85, distance: 162.7
click at [241, 86] on div "1146752 Filter Import Orders Create order Ecommerce order Removal order All ord…" at bounding box center [762, 442] width 1096 height 756
paste input "280"
type input "1142802"
click at [374, 271] on div "1142802" at bounding box center [310, 342] width 139 height 161
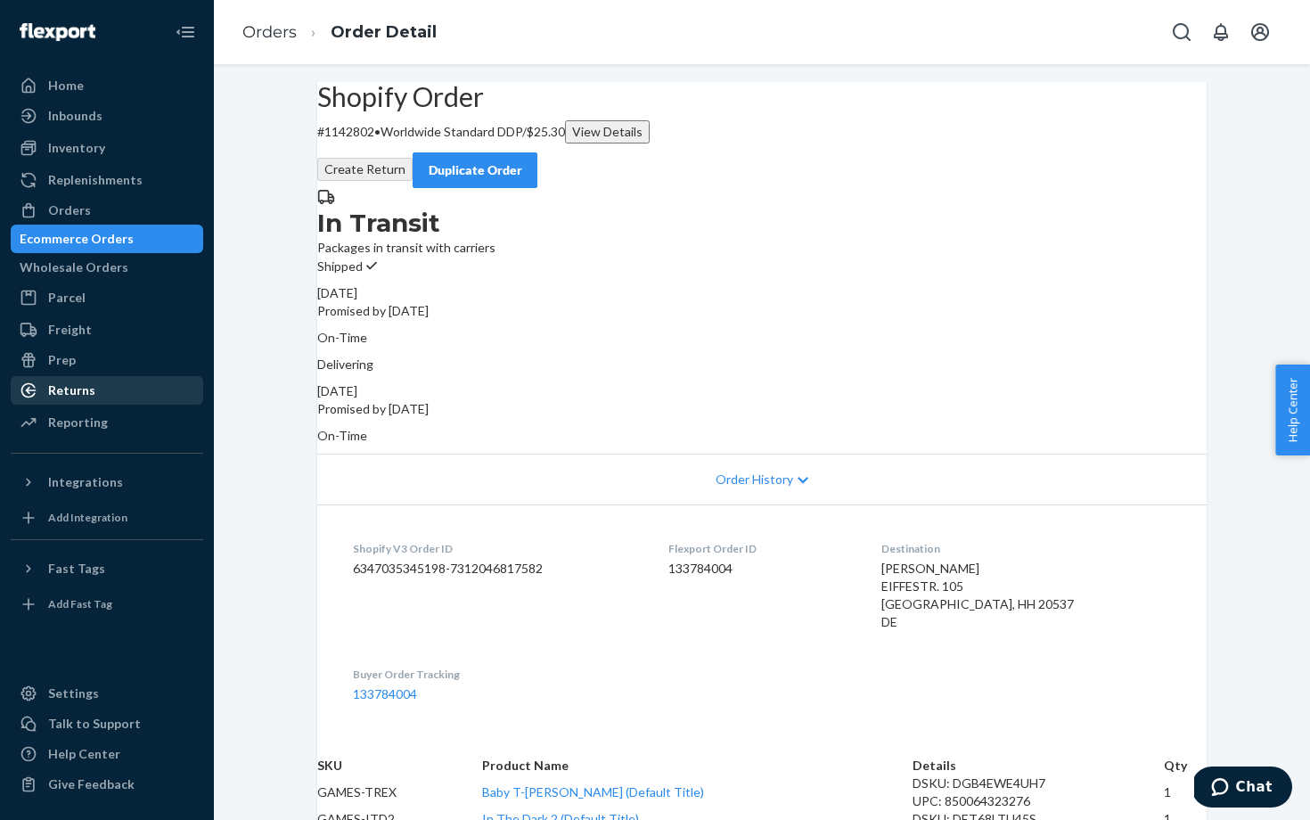
click at [94, 382] on div "Returns" at bounding box center [106, 390] width 189 height 25
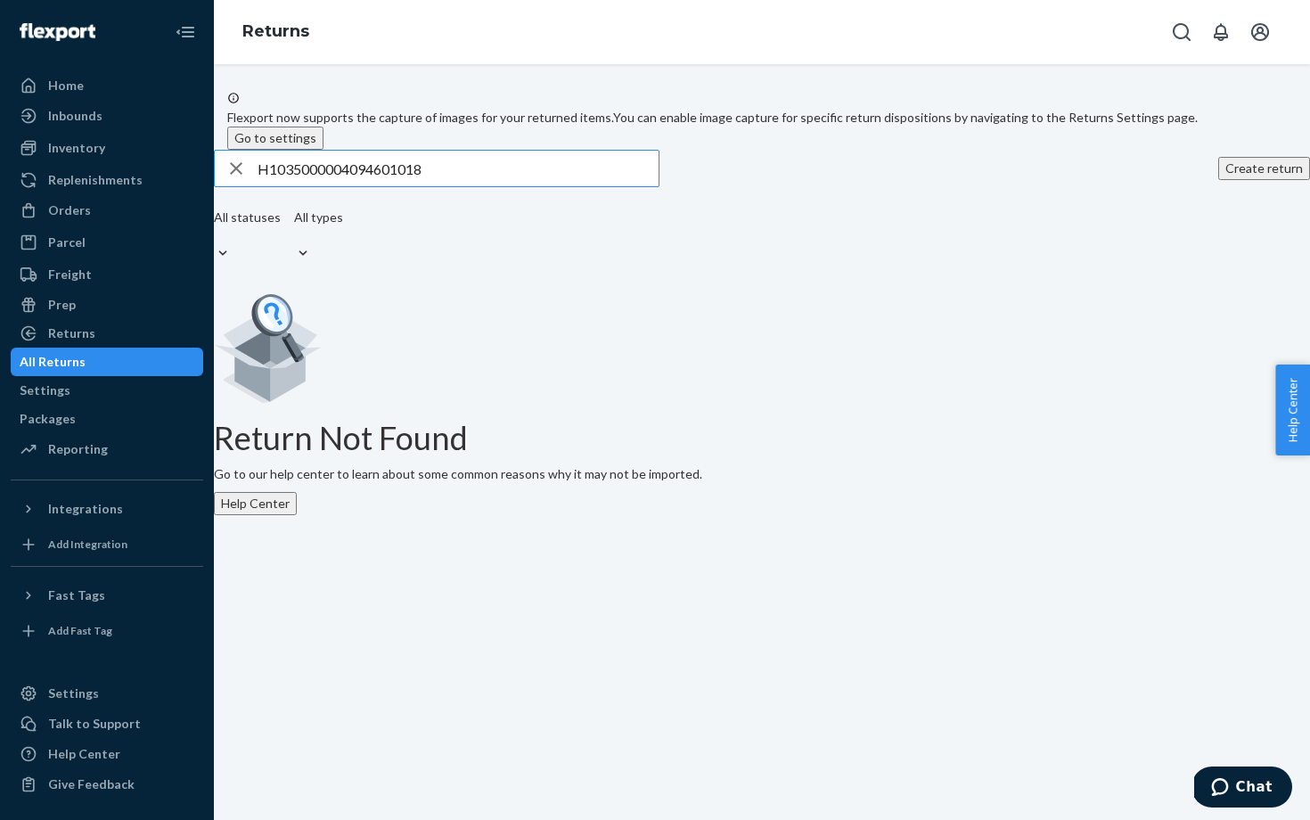
drag, startPoint x: 465, startPoint y: 208, endPoint x: 251, endPoint y: 208, distance: 213.8
click at [251, 186] on div "H1035000004094601018" at bounding box center [437, 169] width 444 height 36
type input "H1035000004044601031"
click at [87, 205] on div "Orders" at bounding box center [69, 210] width 43 height 18
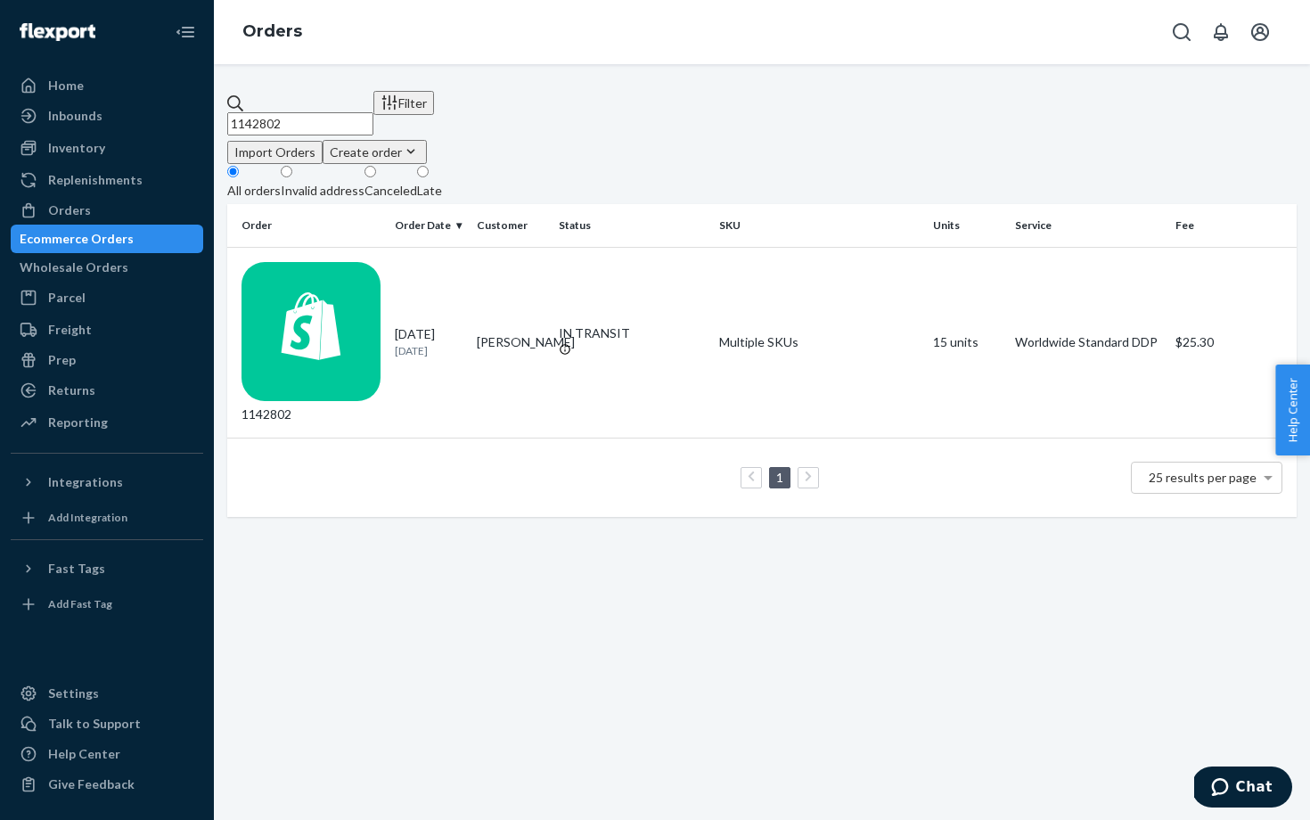
click at [364, 112] on input "1142802" at bounding box center [300, 123] width 146 height 23
click at [376, 271] on div "1142802" at bounding box center [310, 342] width 139 height 161
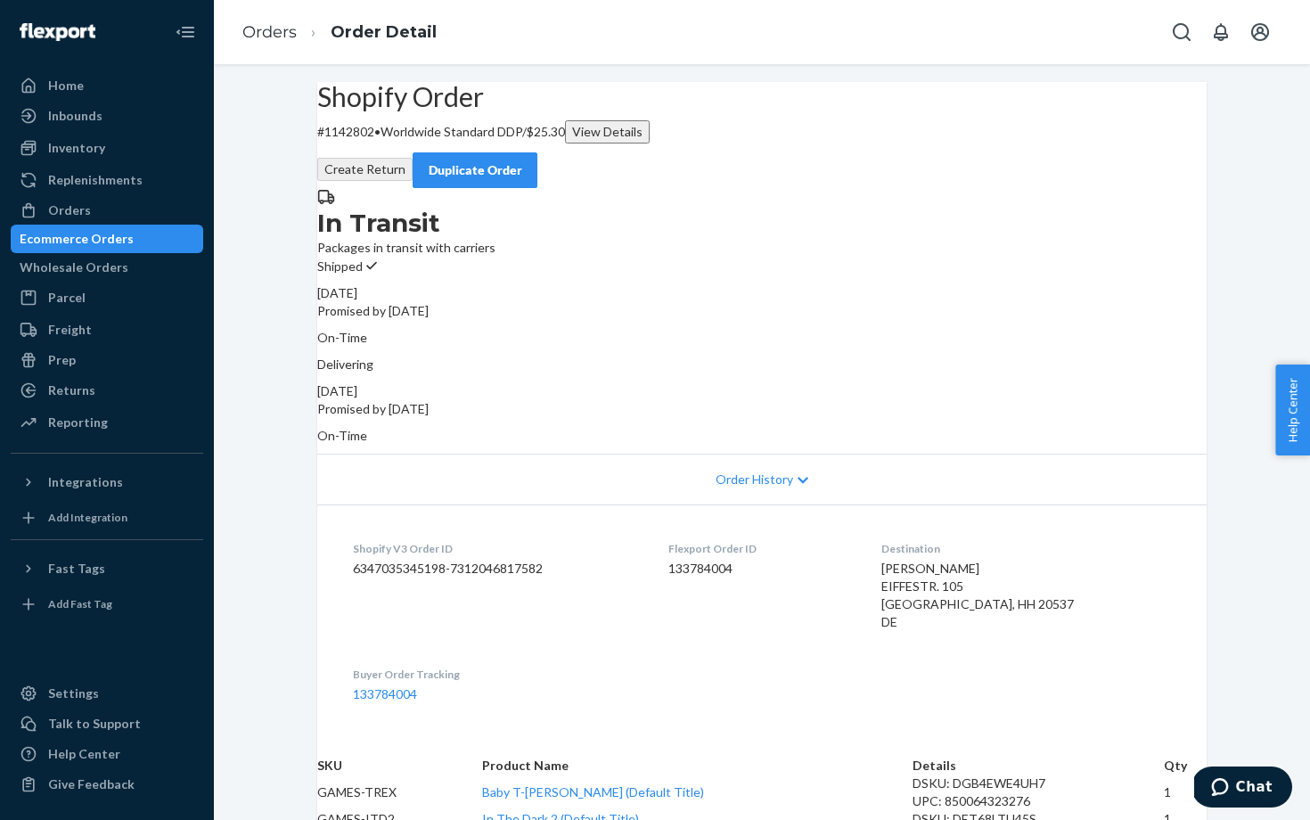
click at [102, 201] on div "Orders" at bounding box center [106, 210] width 189 height 25
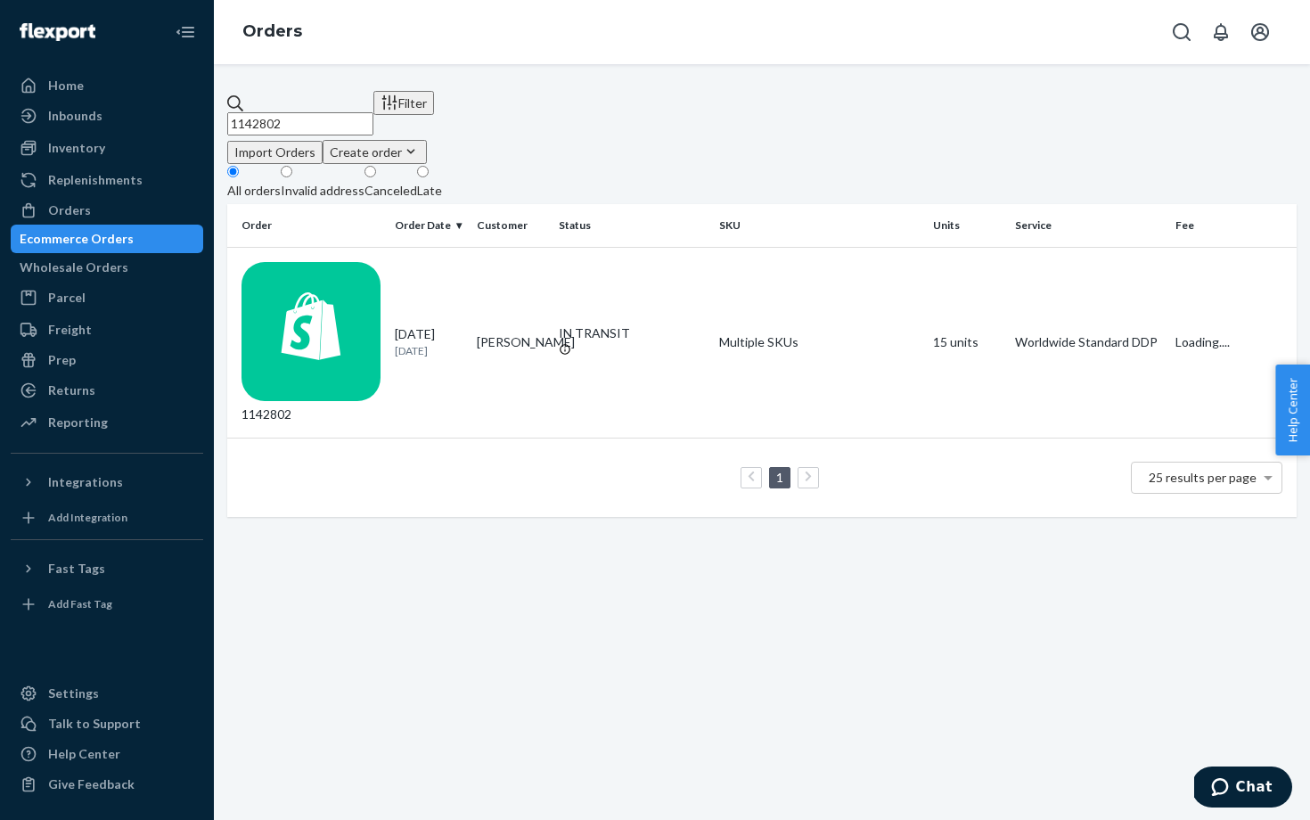
click at [373, 112] on input "1142802" at bounding box center [300, 123] width 146 height 23
drag, startPoint x: 413, startPoint y: 106, endPoint x: 282, endPoint y: 94, distance: 131.6
click at [282, 112] on input "1142802" at bounding box center [300, 123] width 146 height 23
paste input "HYKRH4U"
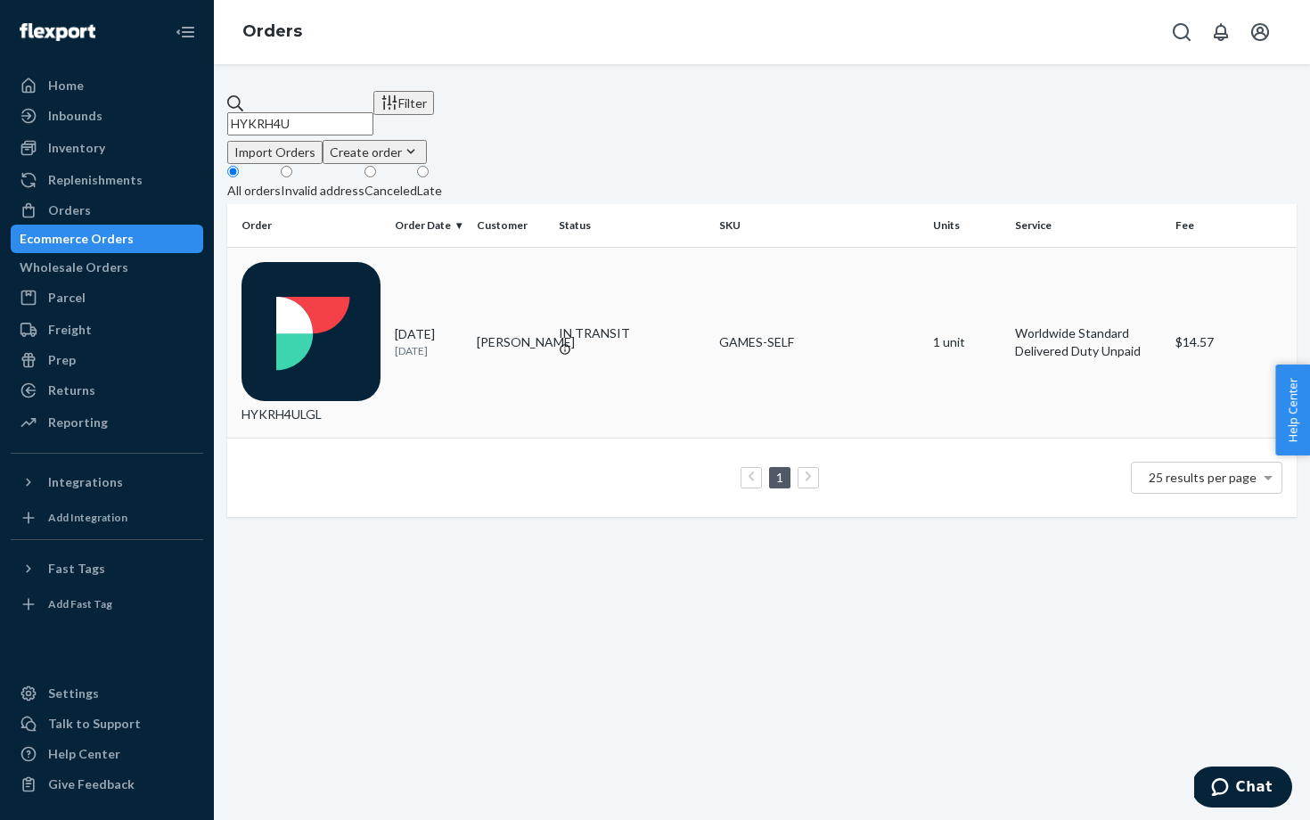
type input "HYKRH4U"
click at [380, 274] on div "HYKRH4ULGL" at bounding box center [310, 342] width 139 height 161
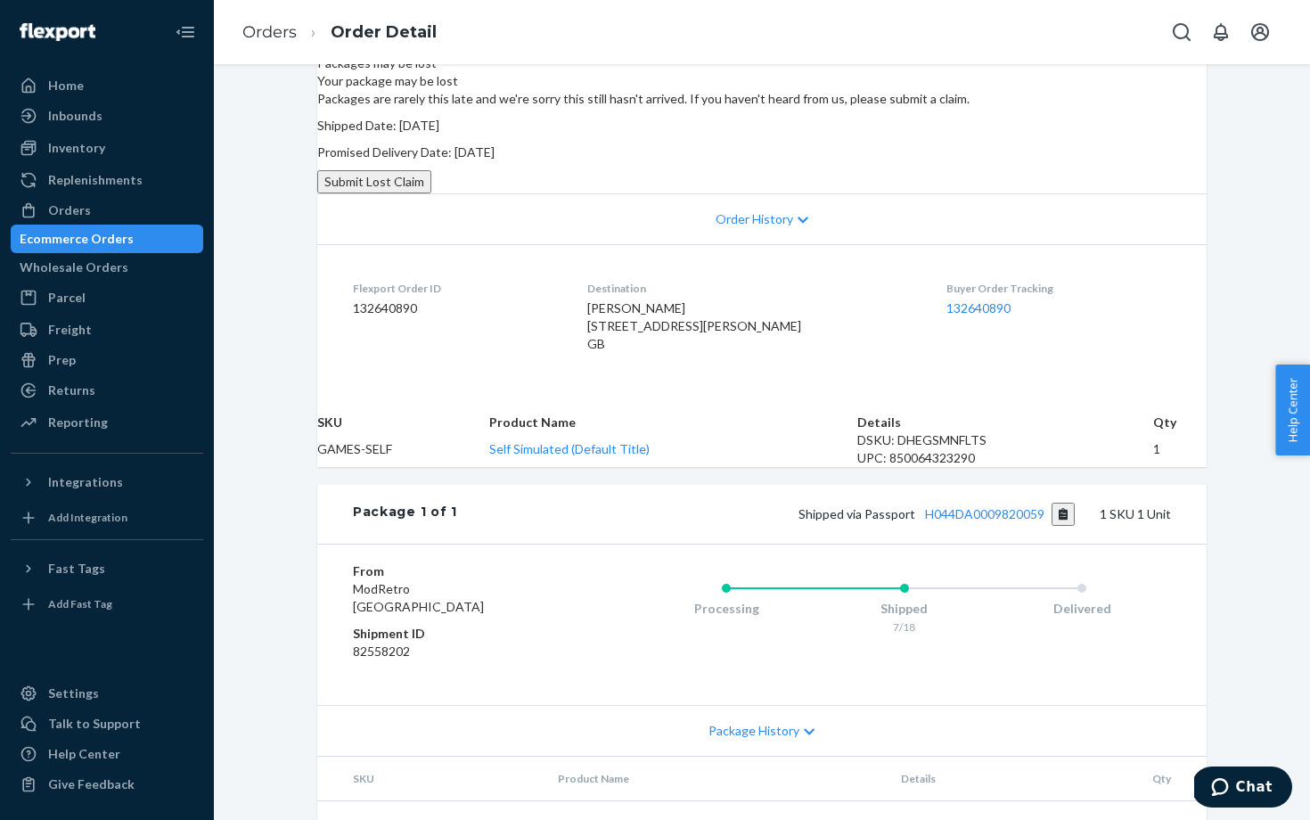
scroll to position [184, 0]
click at [970, 316] on link "132640890" at bounding box center [978, 308] width 64 height 15
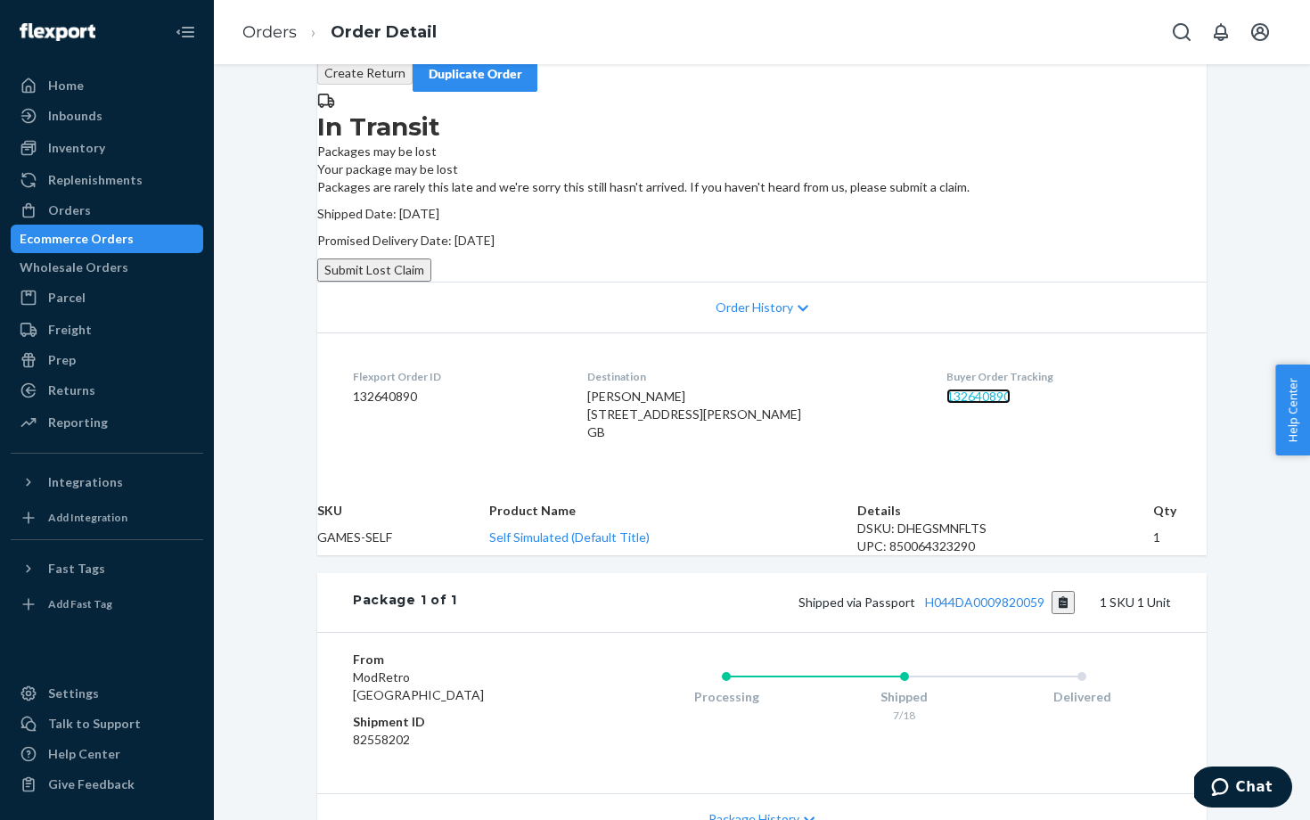
scroll to position [0, 0]
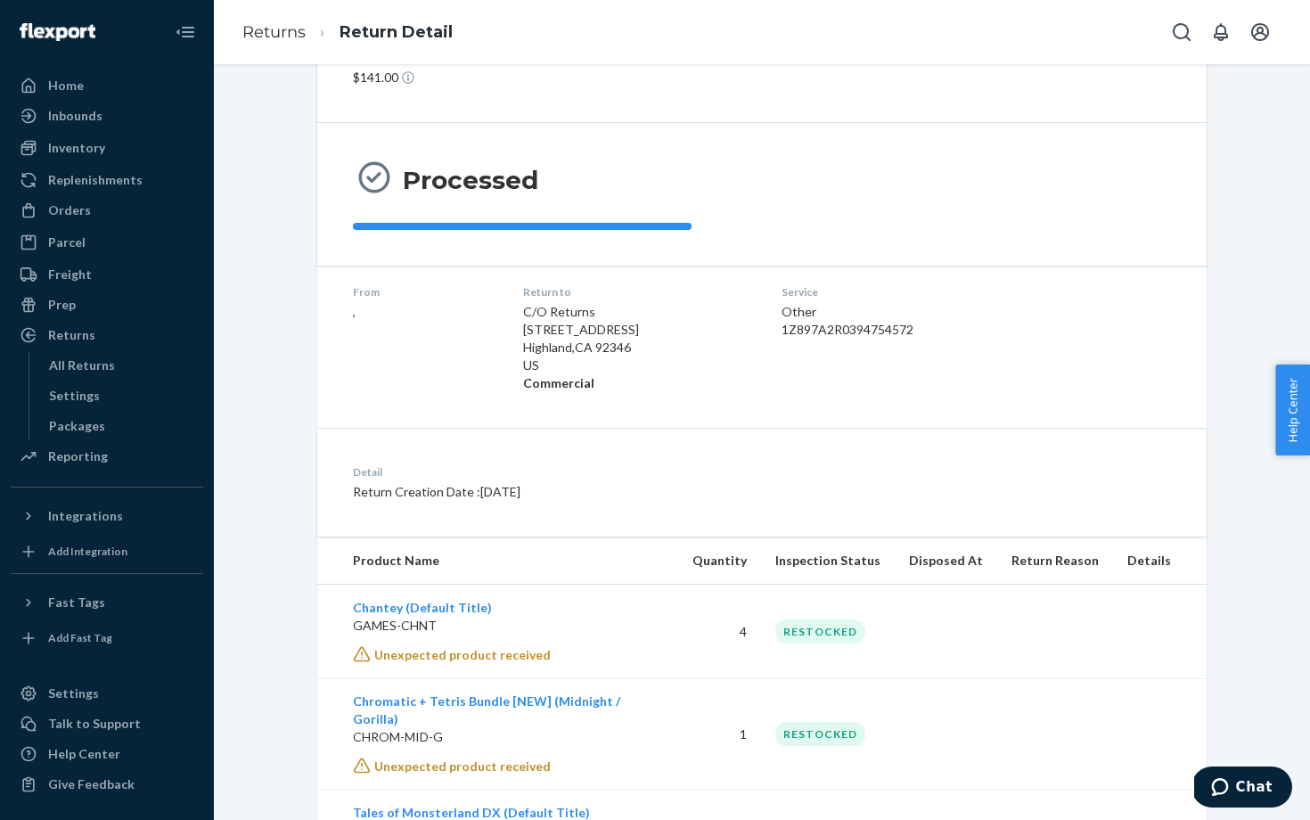
scroll to position [34, 0]
